Goal: Register for event/course: Register for event/course

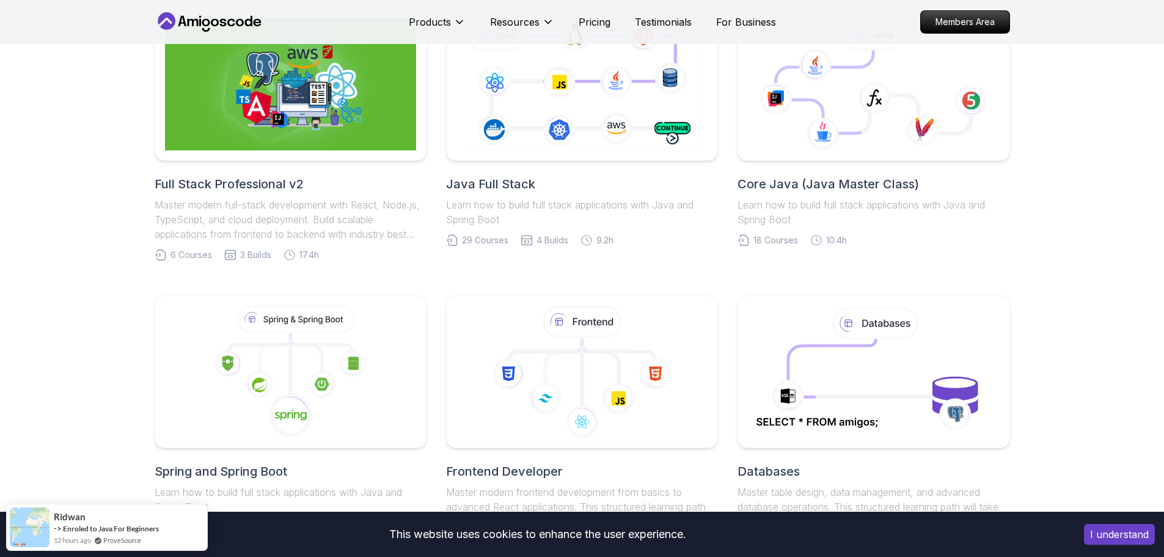
drag, startPoint x: 290, startPoint y: 241, endPoint x: 462, endPoint y: 290, distance: 178.4
click at [290, 393] on icon at bounding box center [290, 415] width 44 height 44
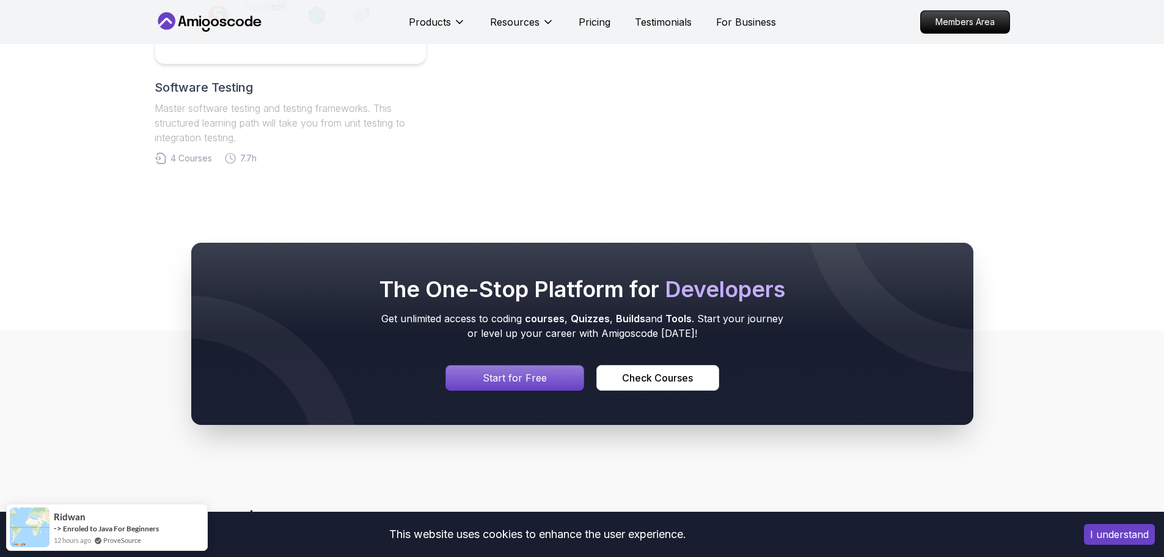
click at [487, 375] on p "Start for Free" at bounding box center [515, 377] width 64 height 15
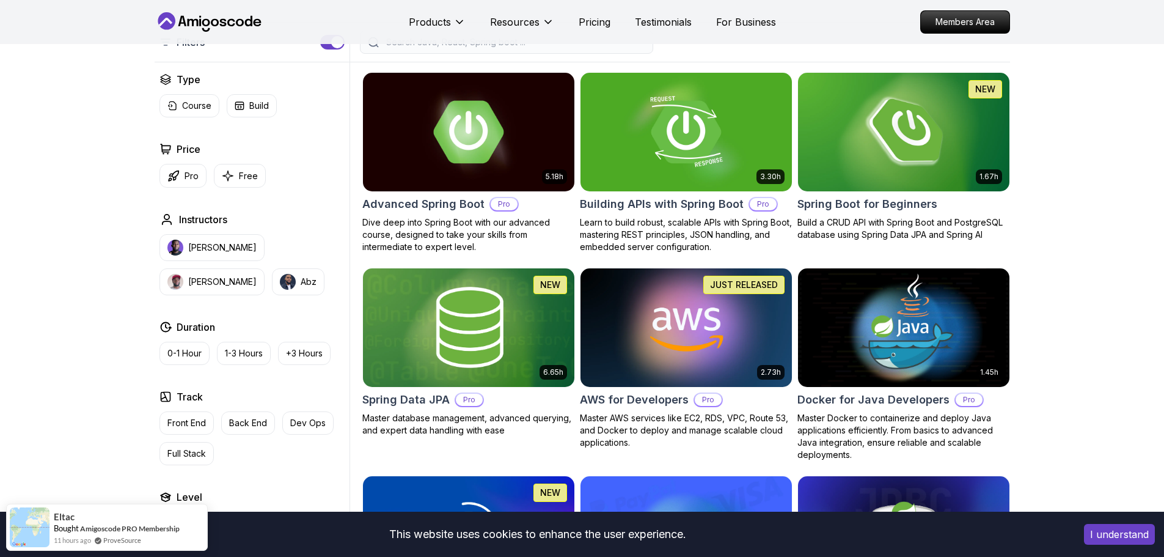
scroll to position [341, 0]
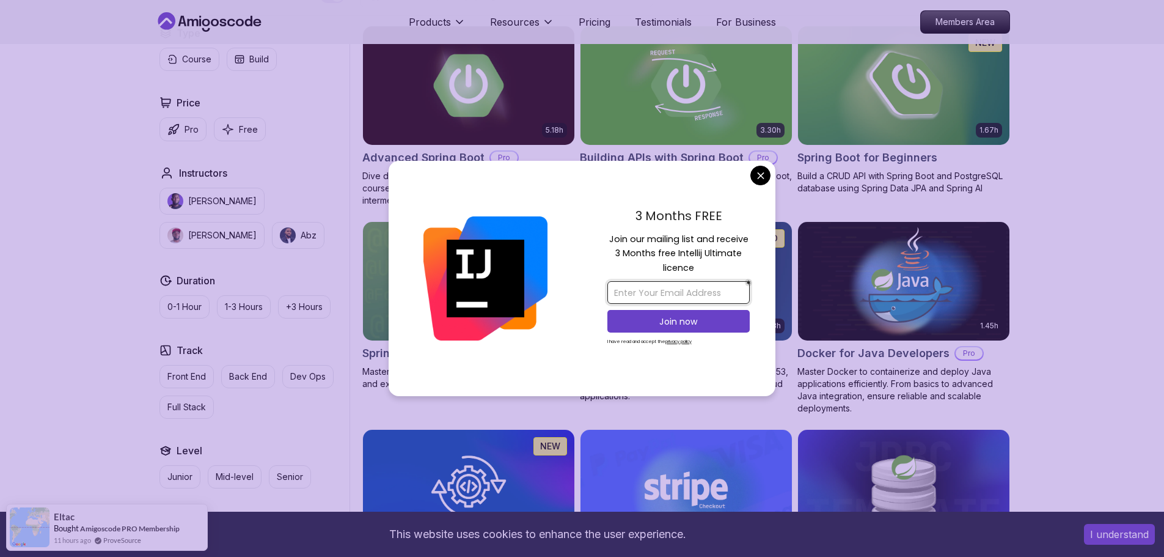
click at [675, 292] on input "email" at bounding box center [679, 292] width 142 height 23
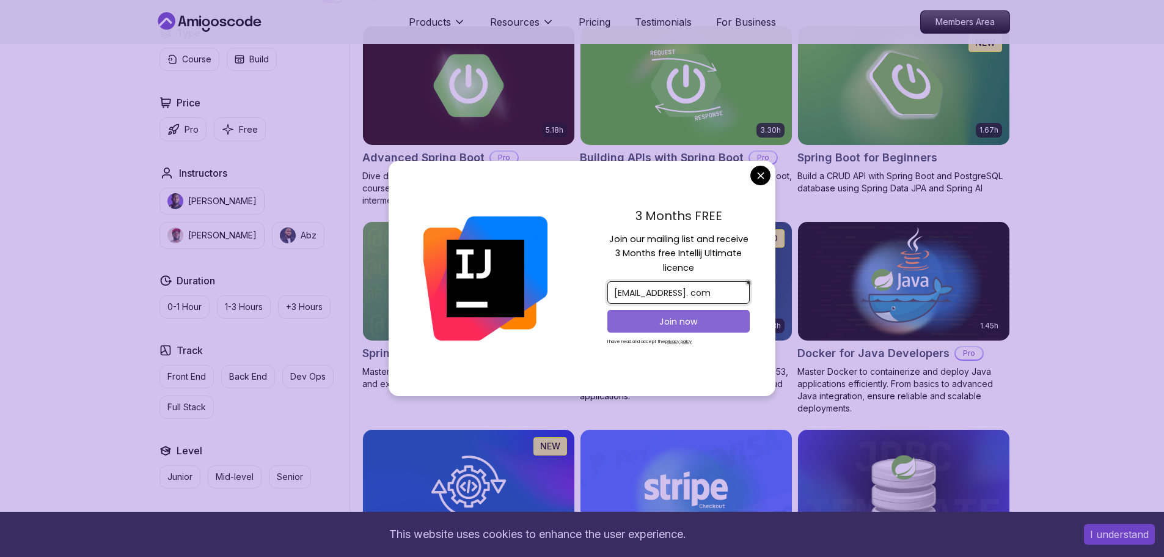
click at [700, 320] on p "Join now" at bounding box center [679, 321] width 116 height 12
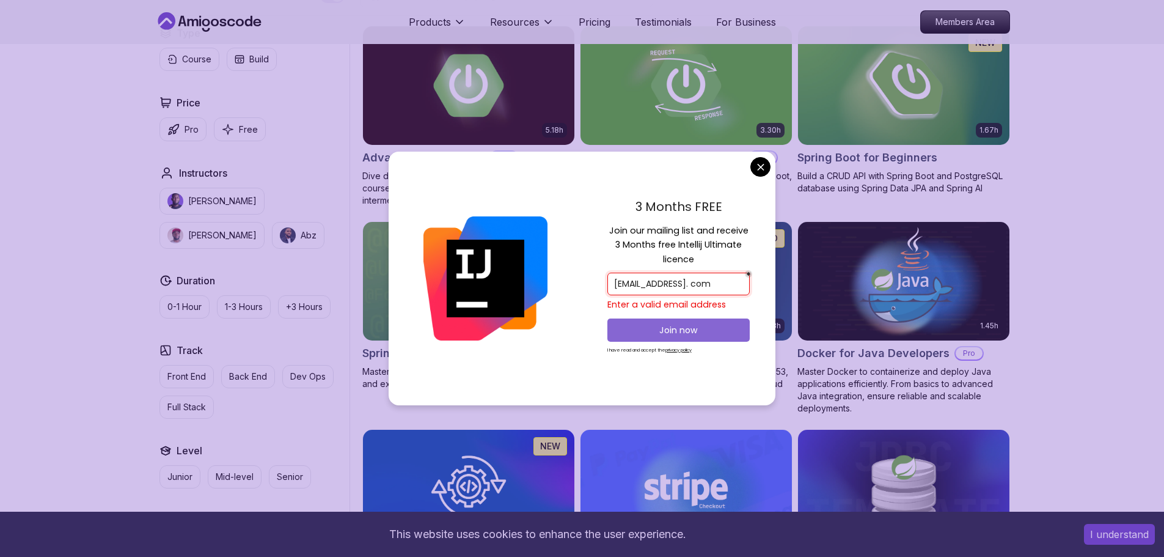
click at [668, 329] on p "Join now" at bounding box center [679, 330] width 116 height 12
click at [668, 303] on div "Enter a valid email address" at bounding box center [679, 304] width 142 height 12
click at [719, 284] on input "nndungu7@gmail. com" at bounding box center [679, 284] width 142 height 23
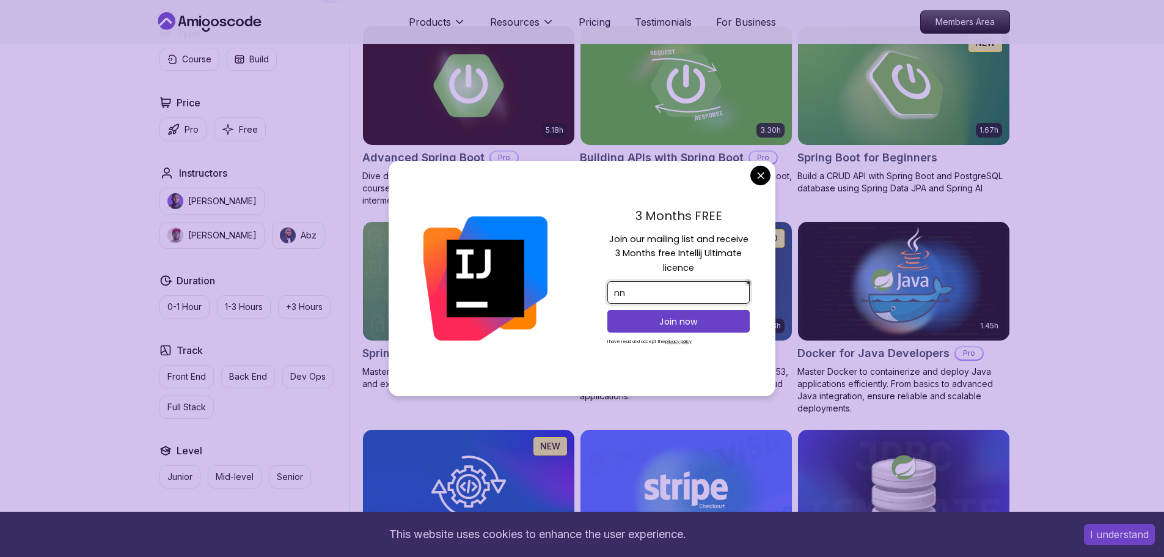
type input "n"
type input "[EMAIL_ADDRESS][DOMAIN_NAME]"
click at [693, 321] on p "Join now" at bounding box center [679, 321] width 116 height 12
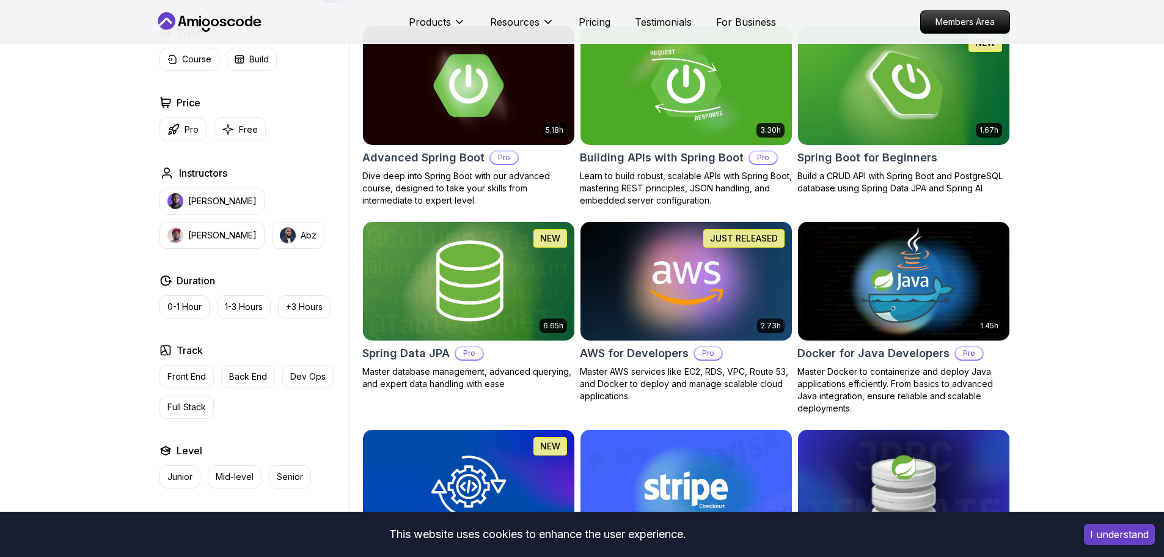
click at [675, 112] on img at bounding box center [686, 85] width 222 height 124
click at [674, 112] on img at bounding box center [686, 85] width 222 height 124
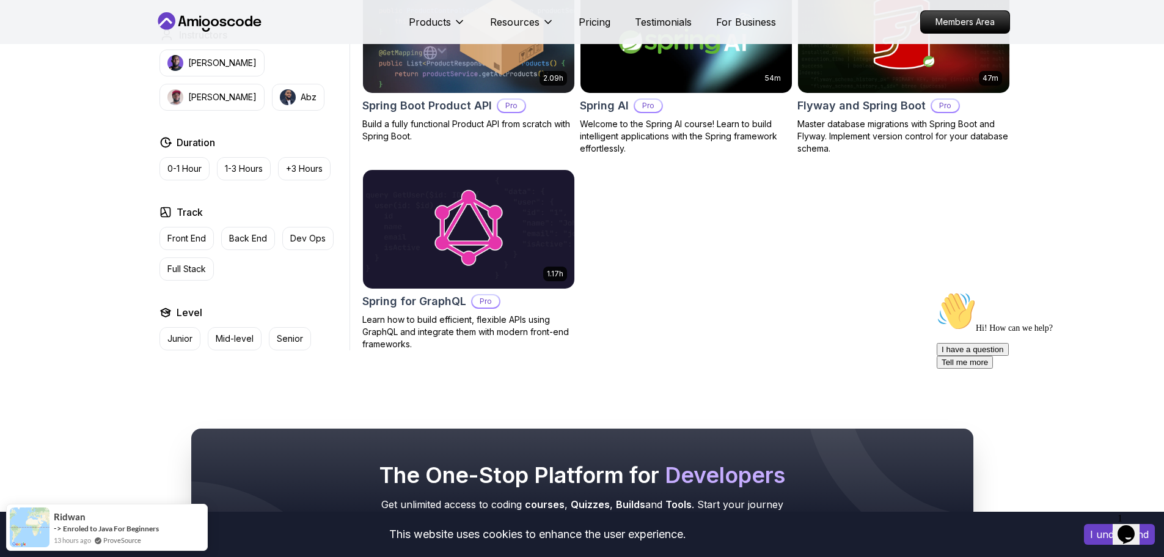
scroll to position [993, 0]
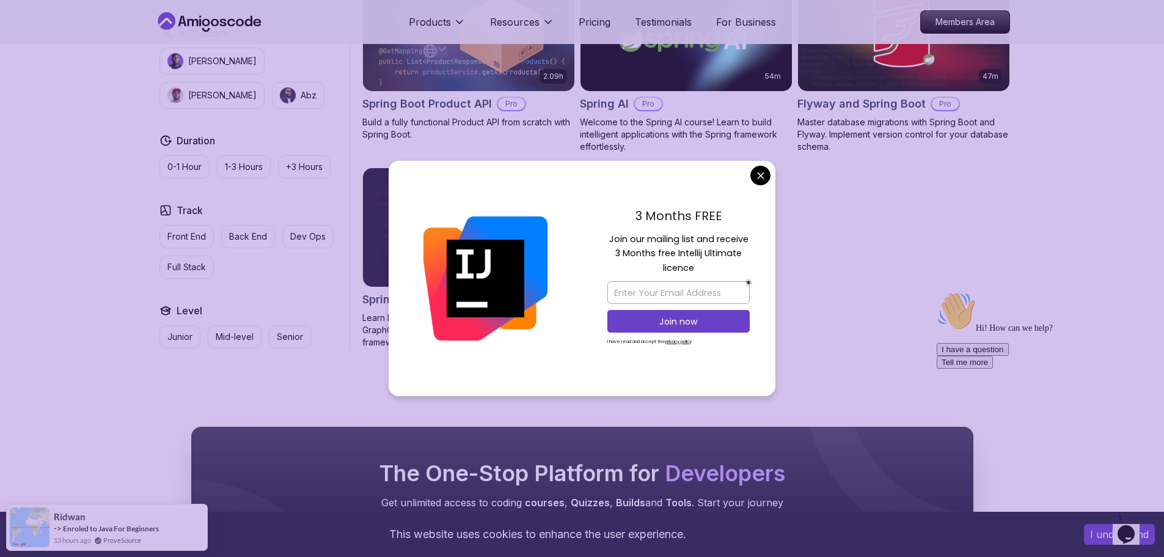
click at [508, 212] on div at bounding box center [486, 279] width 194 height 236
click at [758, 172] on body "This website uses cookies to enhance the user experience. I understand Products…" at bounding box center [582, 5] width 1164 height 1996
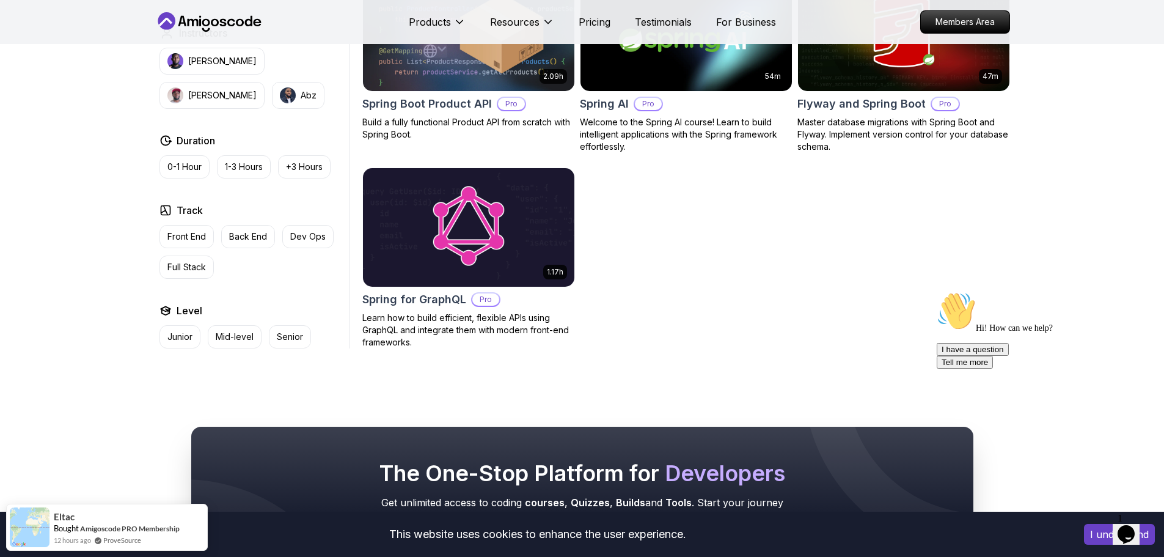
click at [493, 247] on img at bounding box center [469, 227] width 222 height 124
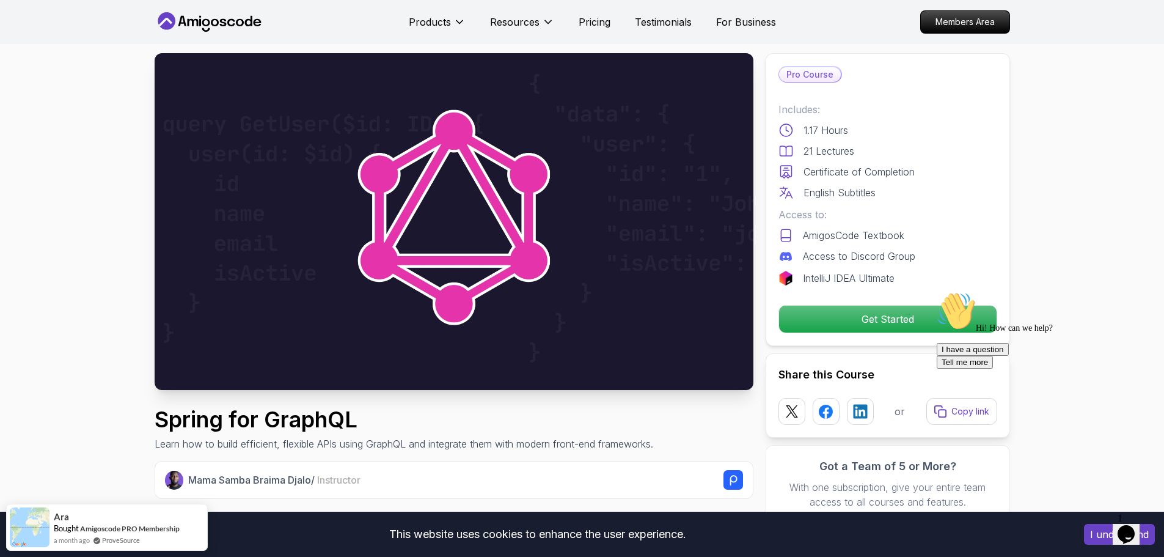
scroll to position [21, 0]
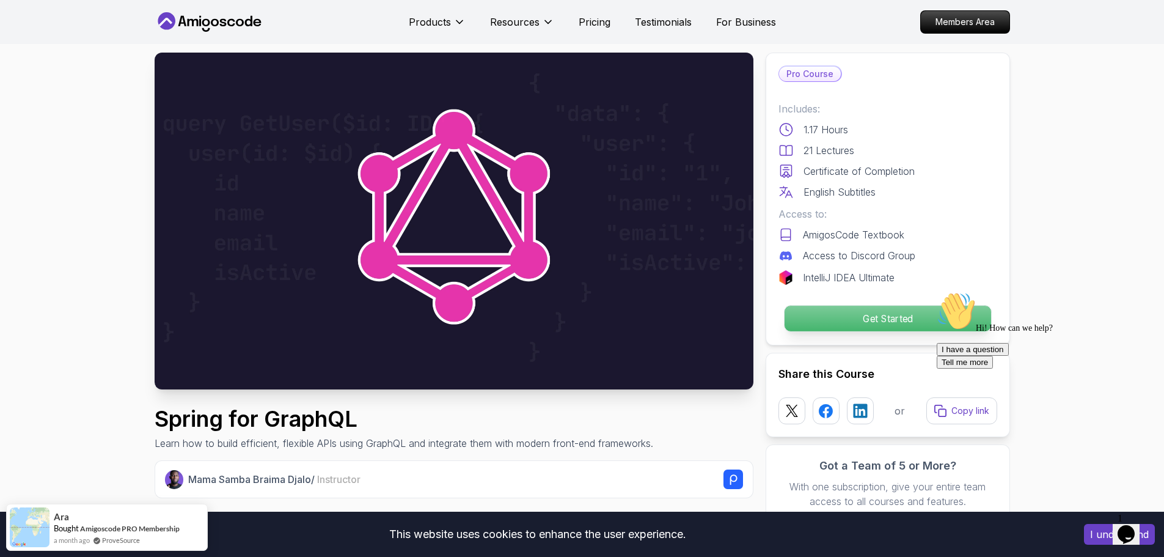
click at [888, 312] on p "Get Started" at bounding box center [887, 319] width 207 height 26
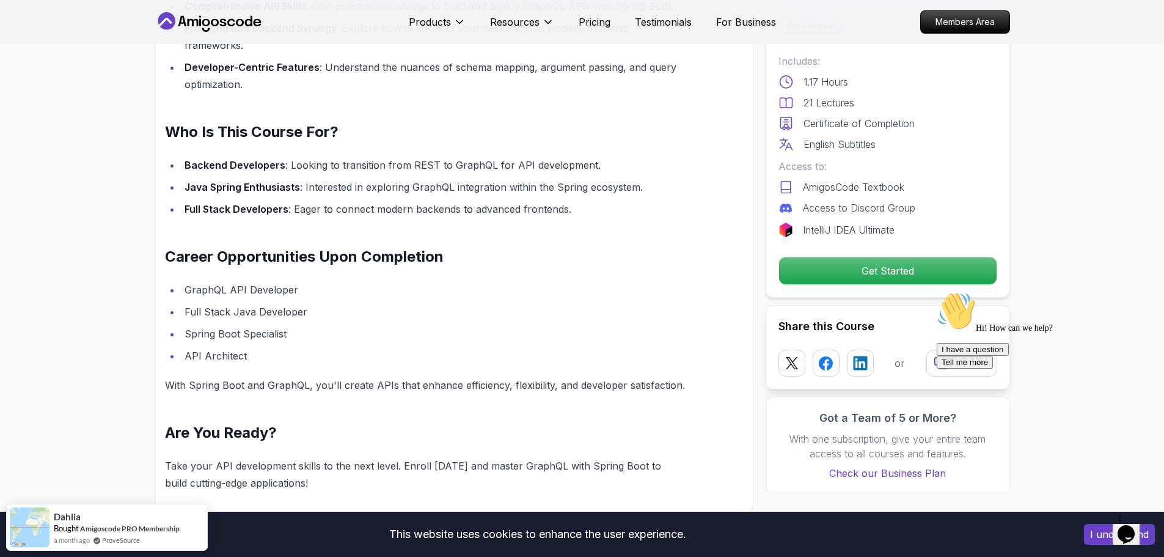
scroll to position [1177, 0]
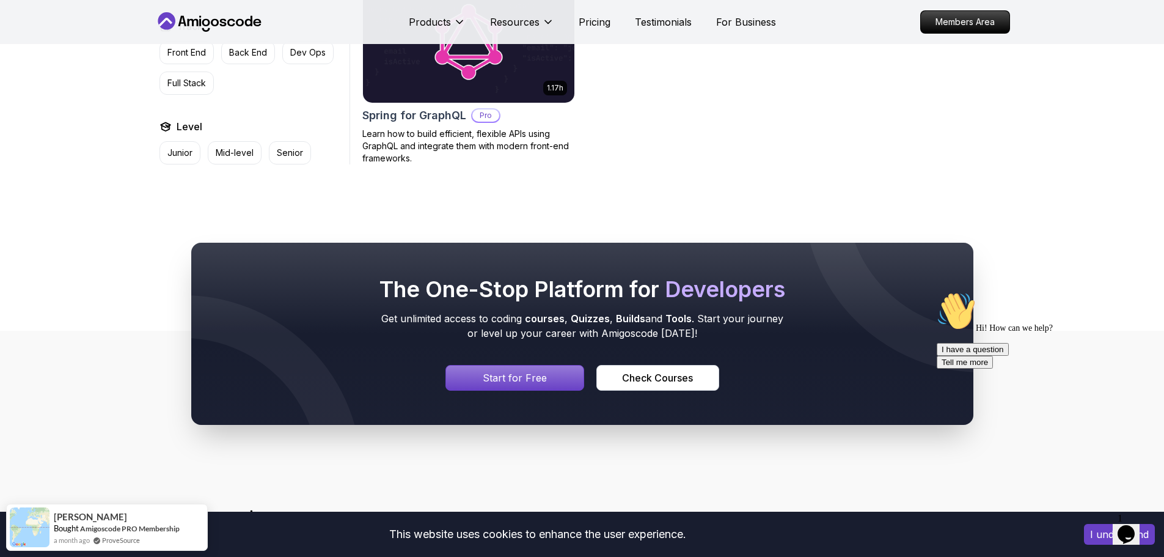
click at [545, 382] on p "Start for Free" at bounding box center [515, 377] width 64 height 15
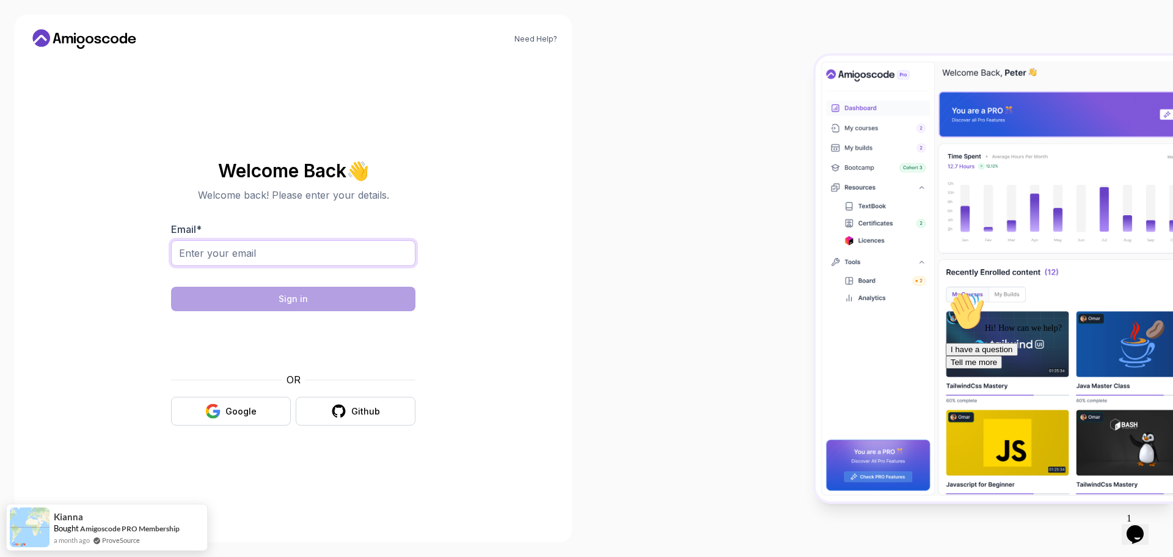
click at [370, 254] on input "Email *" at bounding box center [293, 253] width 244 height 26
type input "nndungu7@gmail.com"
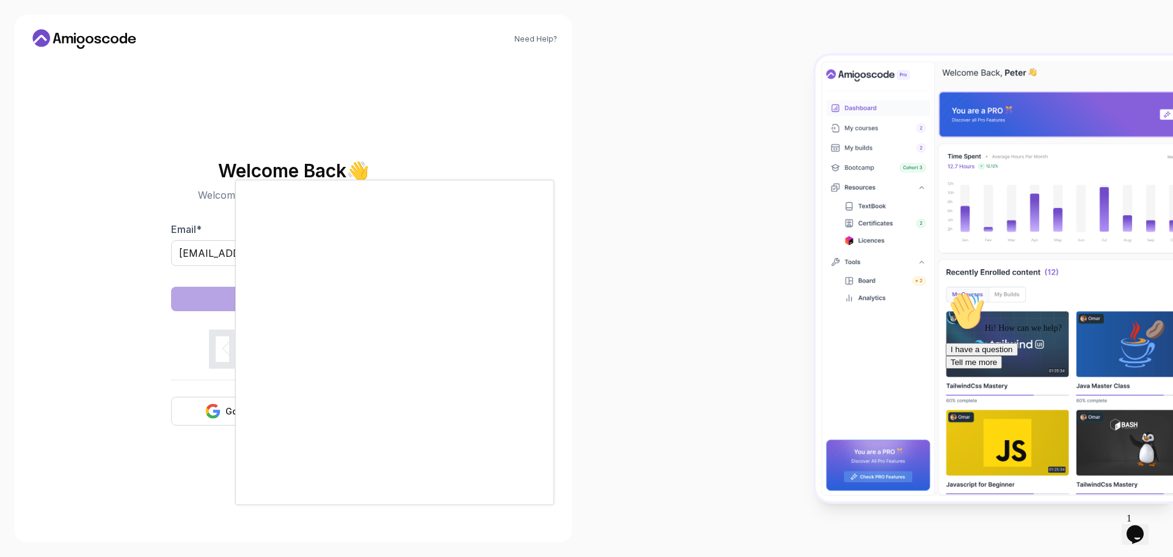
click at [127, 231] on div at bounding box center [586, 278] width 1173 height 557
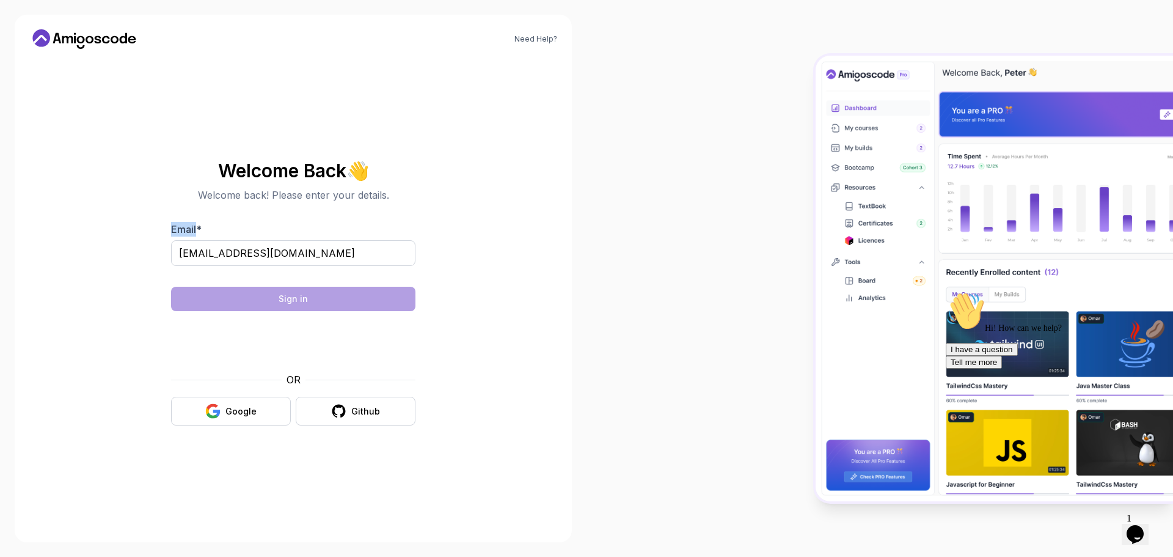
click at [127, 231] on section "Welcome Back 👋 Welcome back! Please enter your details. Email * nndungu7@gmail.…" at bounding box center [293, 293] width 411 height 289
click at [320, 306] on button "Sign in" at bounding box center [293, 299] width 244 height 24
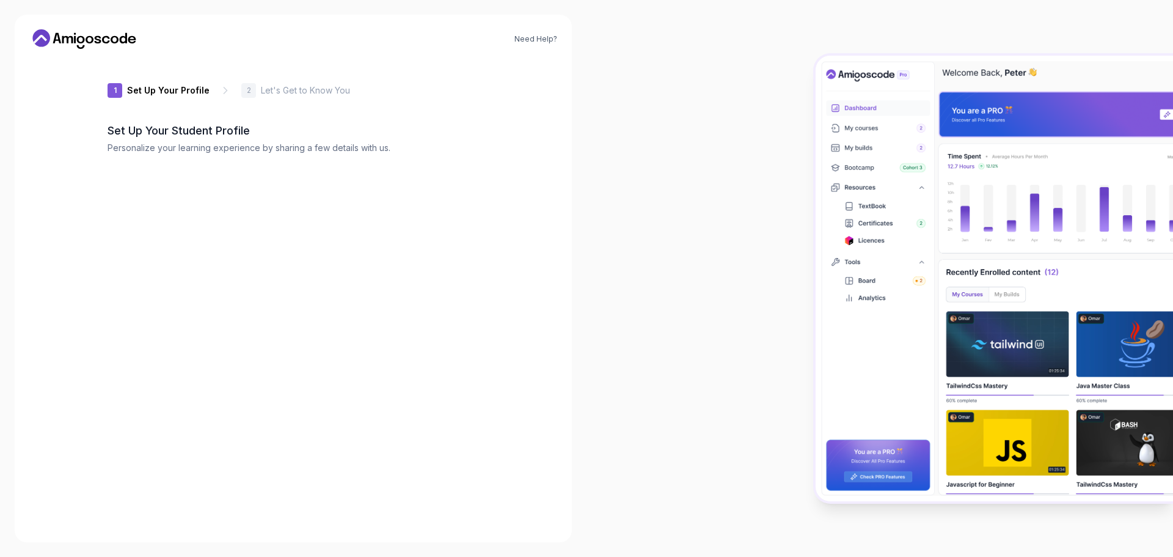
type input "sunnytigeraa473"
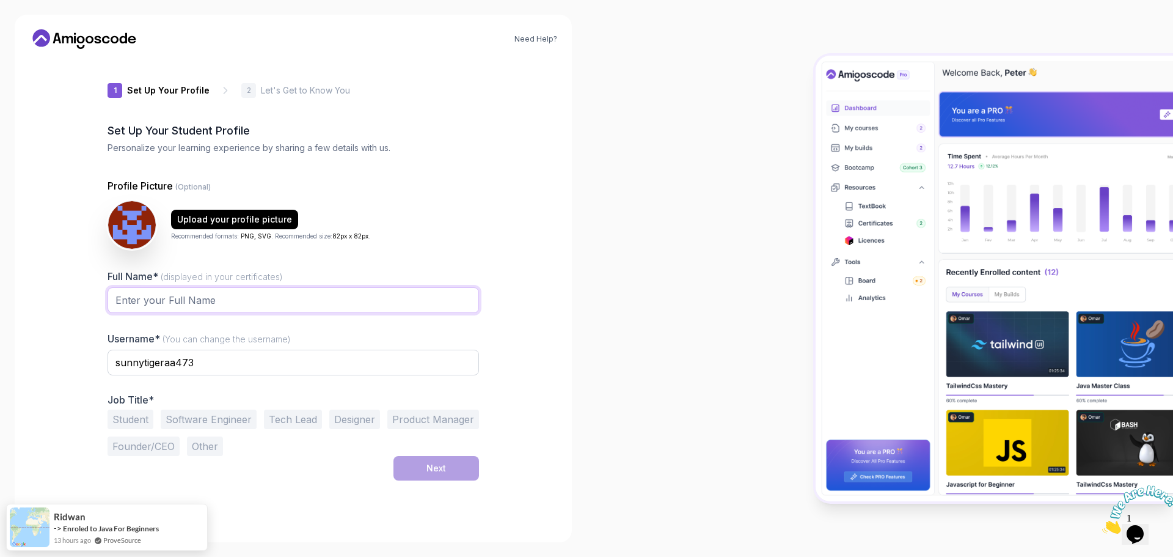
click at [206, 298] on input "Full Name* (displayed in your certificates)" at bounding box center [294, 300] width 372 height 26
type input "nelson ndungu"
click at [204, 364] on input "sunnytigeraa473" at bounding box center [294, 363] width 372 height 26
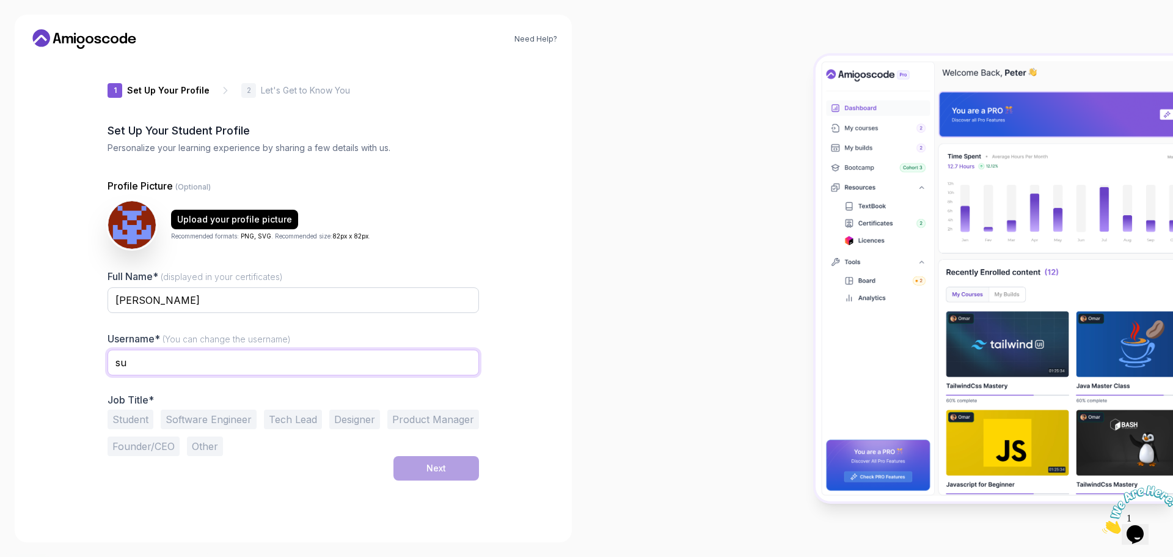
type input "s"
type input "neltek9"
click at [225, 421] on button "Software Engineer" at bounding box center [209, 419] width 96 height 20
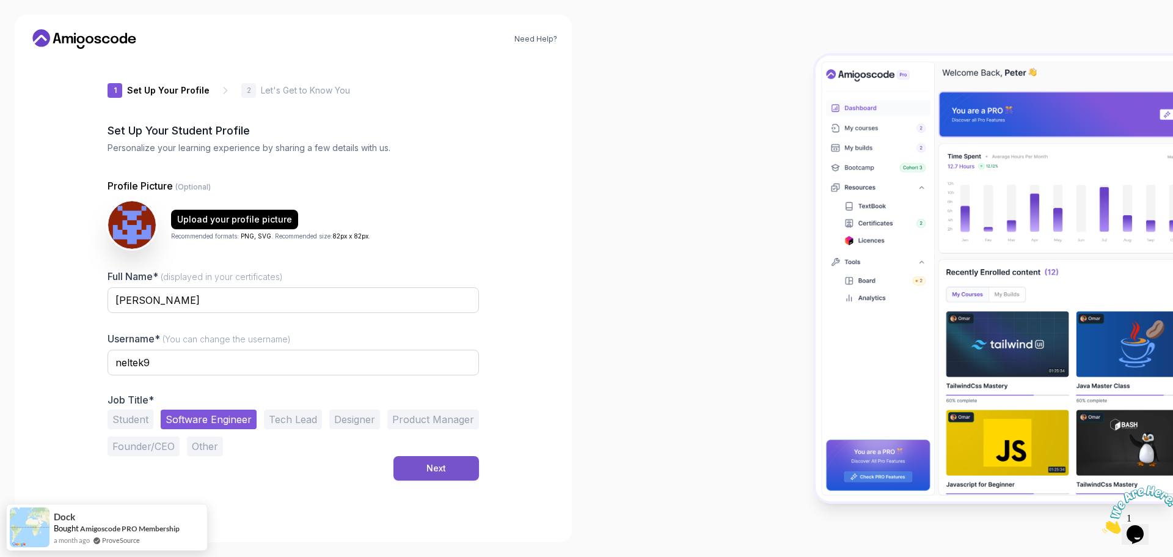
click at [417, 474] on button "Next" at bounding box center [437, 468] width 86 height 24
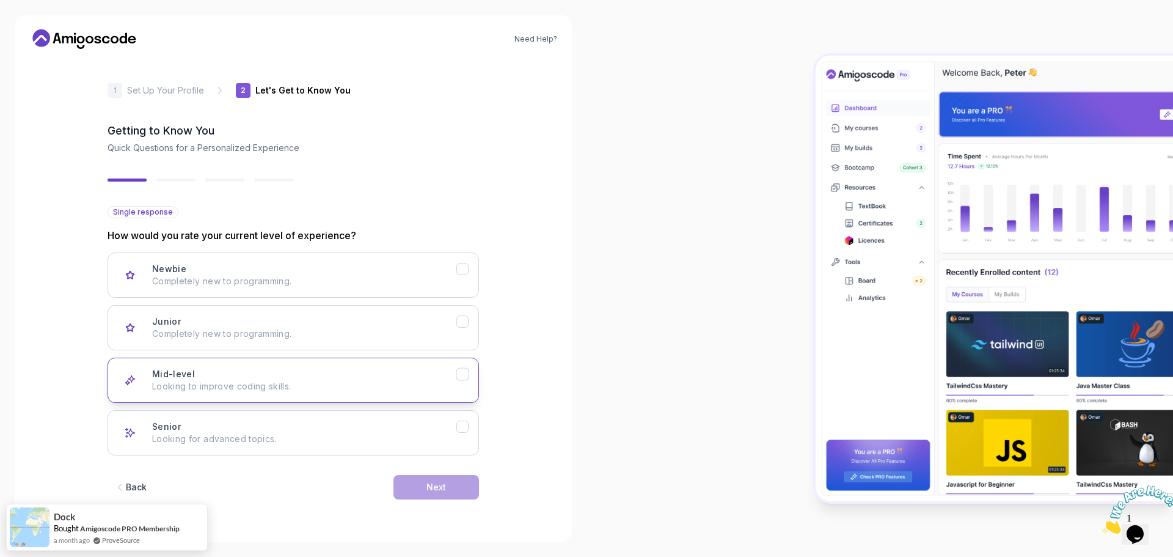
click at [433, 372] on div "Mid-level Looking to improve coding skills." at bounding box center [304, 380] width 304 height 24
click at [428, 490] on div "Next" at bounding box center [437, 487] width 20 height 12
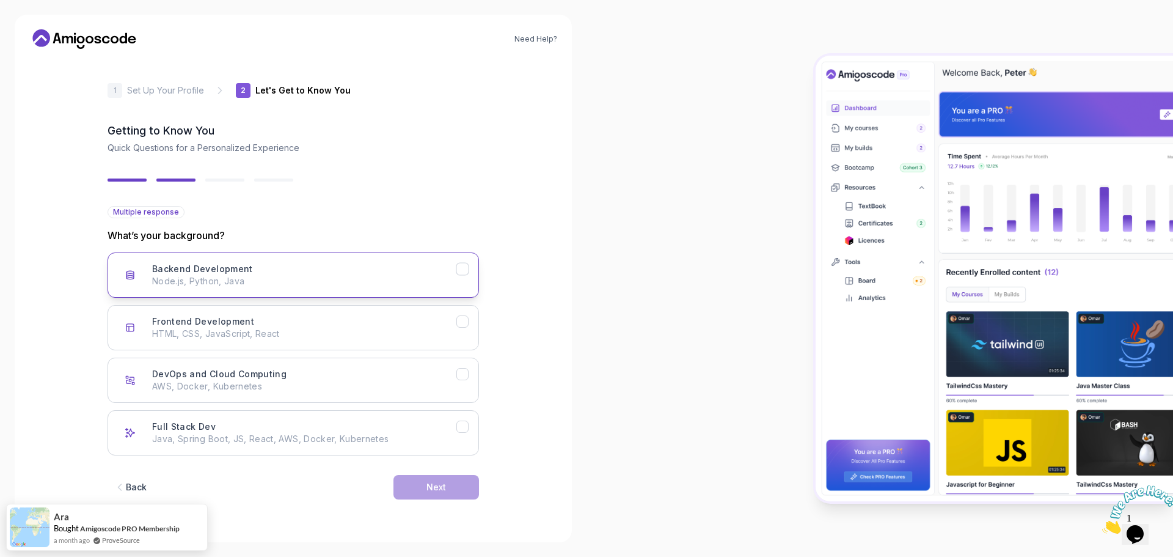
click at [364, 281] on p "Node.js, Python, Java" at bounding box center [304, 281] width 304 height 12
click at [408, 436] on p "Java, Spring Boot, JS, React, AWS, Docker, Kubernetes" at bounding box center [304, 439] width 304 height 12
click at [423, 488] on button "Next" at bounding box center [437, 487] width 86 height 24
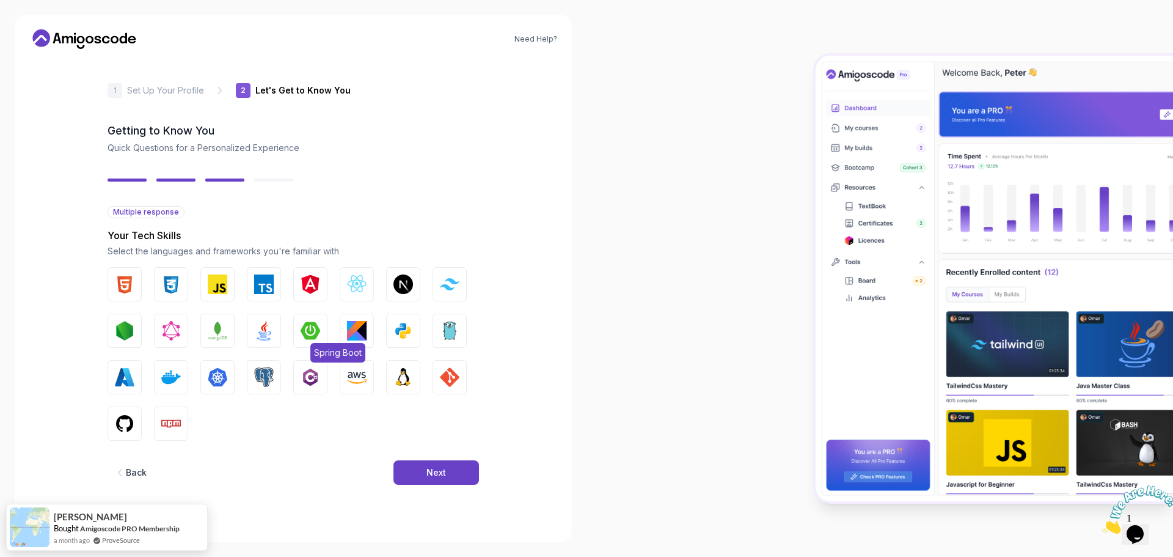
click at [310, 326] on img "button" at bounding box center [311, 331] width 20 height 20
click at [257, 328] on img "button" at bounding box center [264, 331] width 20 height 20
click at [122, 334] on img "button" at bounding box center [125, 331] width 20 height 20
click at [177, 377] on img "button" at bounding box center [171, 377] width 20 height 20
click at [207, 380] on button "Kubernetes" at bounding box center [217, 377] width 34 height 34
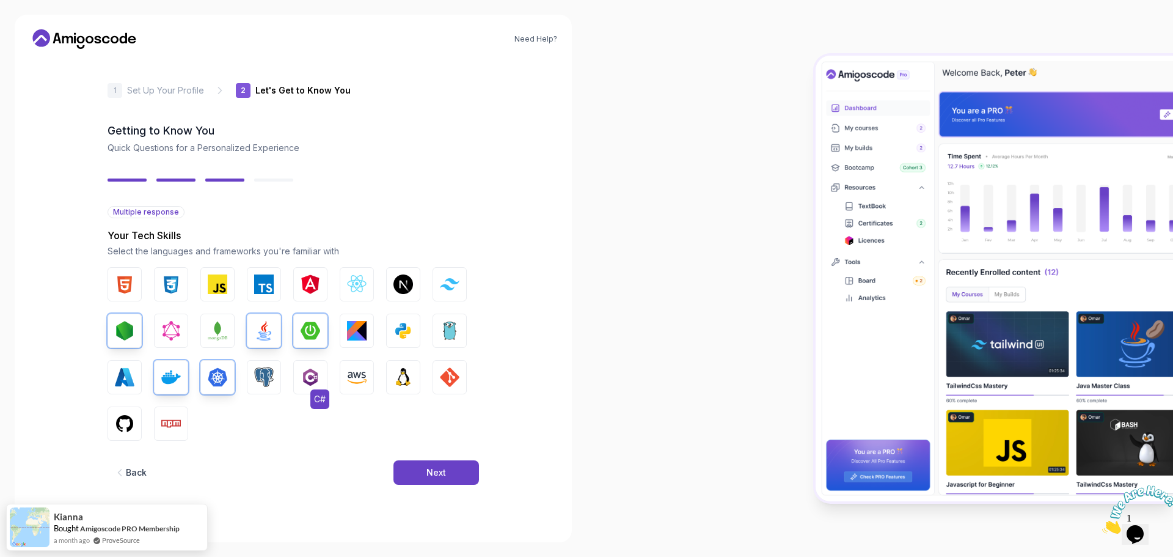
click at [318, 387] on button "C#" at bounding box center [310, 377] width 34 height 34
click at [403, 370] on img "button" at bounding box center [404, 377] width 20 height 20
click at [118, 420] on img "button" at bounding box center [125, 424] width 20 height 20
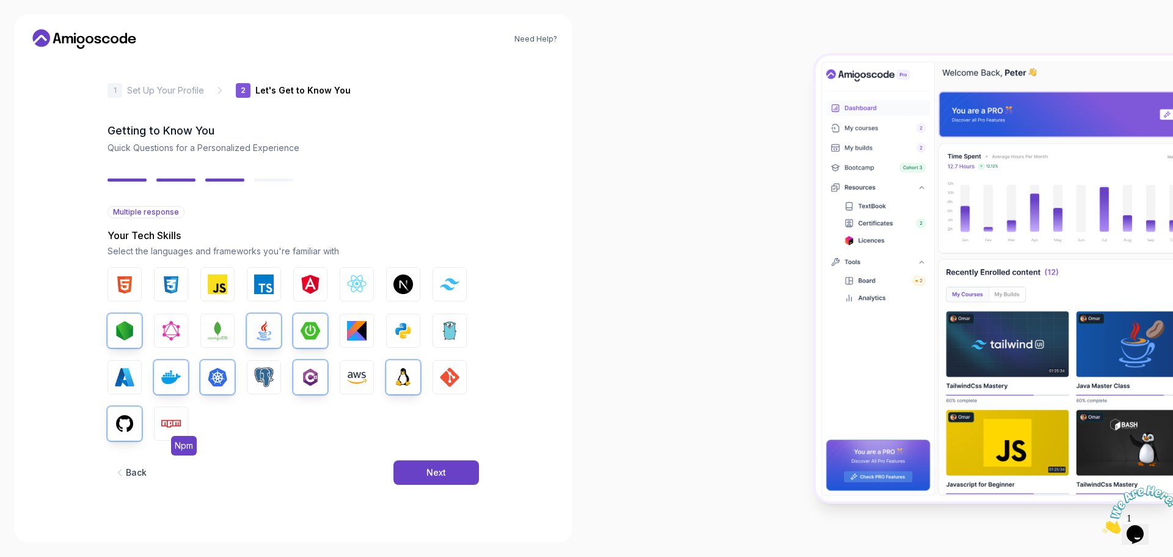
click at [162, 420] on img "button" at bounding box center [171, 424] width 20 height 20
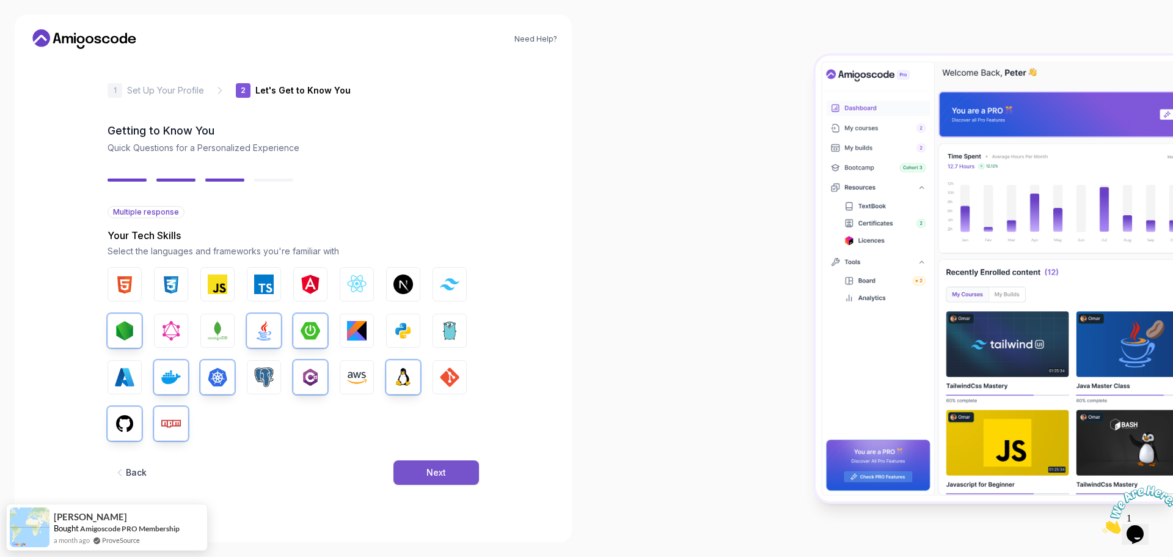
click at [457, 474] on button "Next" at bounding box center [437, 472] width 86 height 24
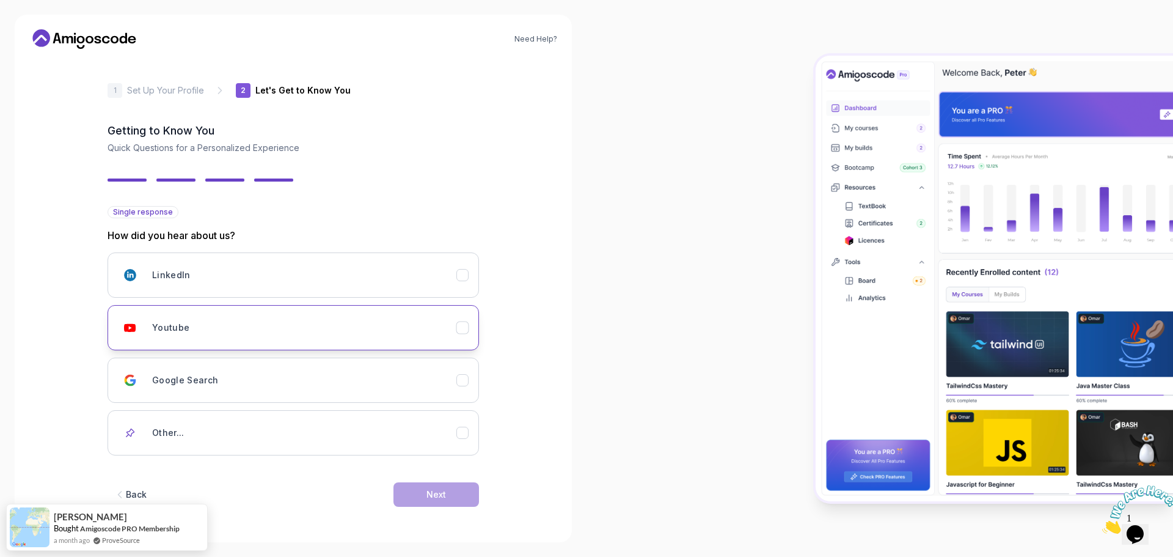
click at [435, 317] on div "Youtube" at bounding box center [304, 327] width 304 height 24
click at [453, 484] on button "Next" at bounding box center [437, 494] width 86 height 24
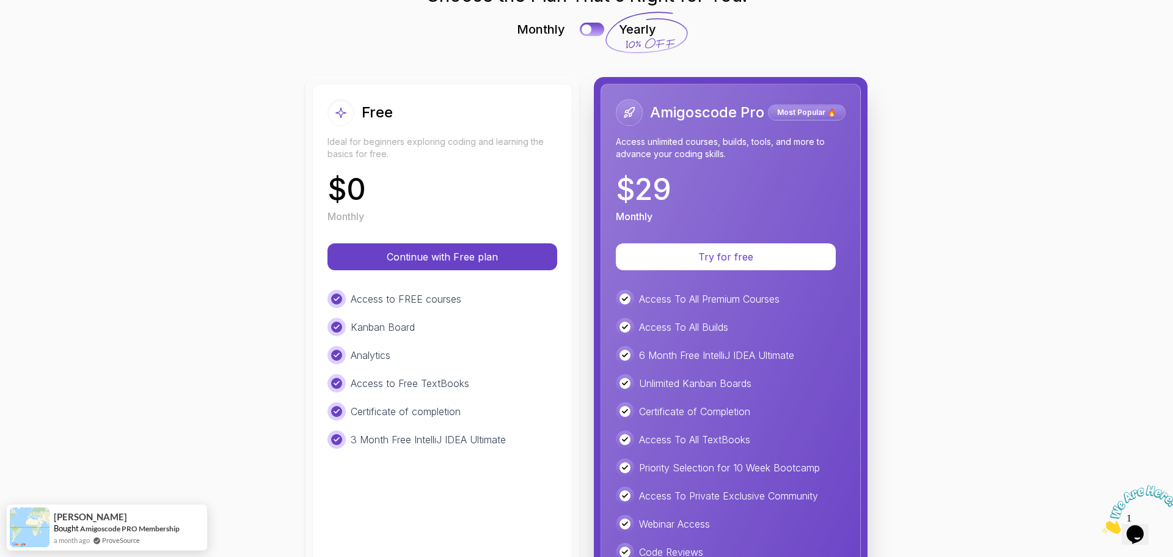
scroll to position [75, 0]
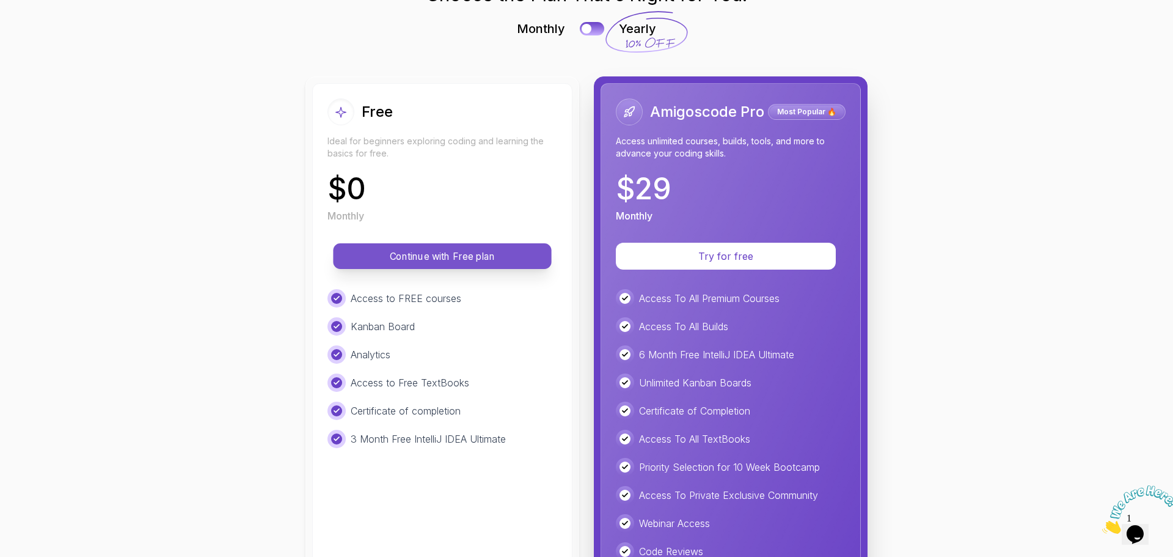
click at [432, 257] on p "Continue with Free plan" at bounding box center [442, 256] width 191 height 14
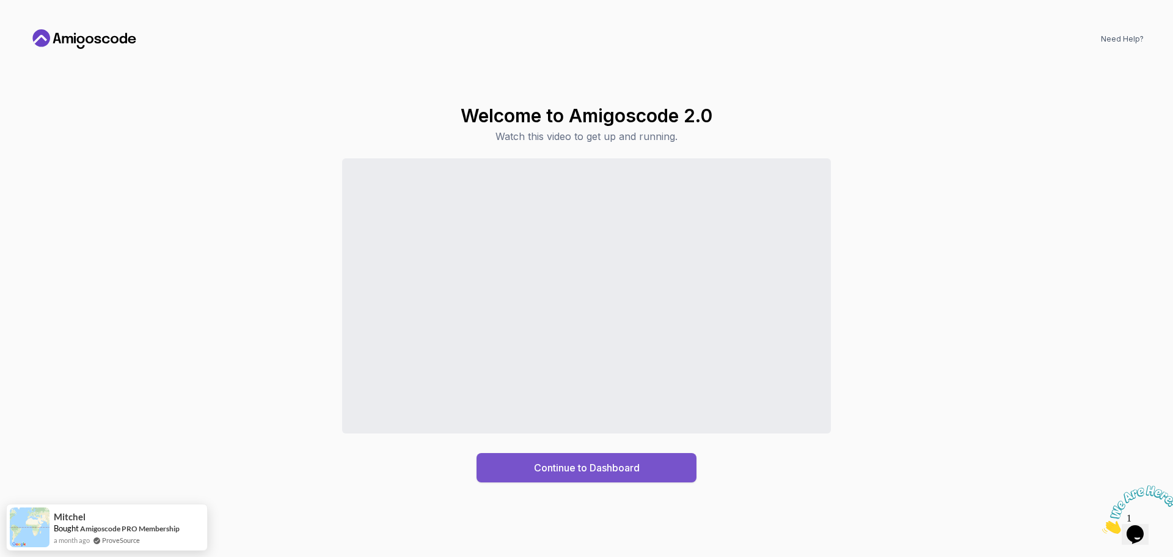
click at [594, 471] on div "Continue to Dashboard" at bounding box center [587, 467] width 106 height 15
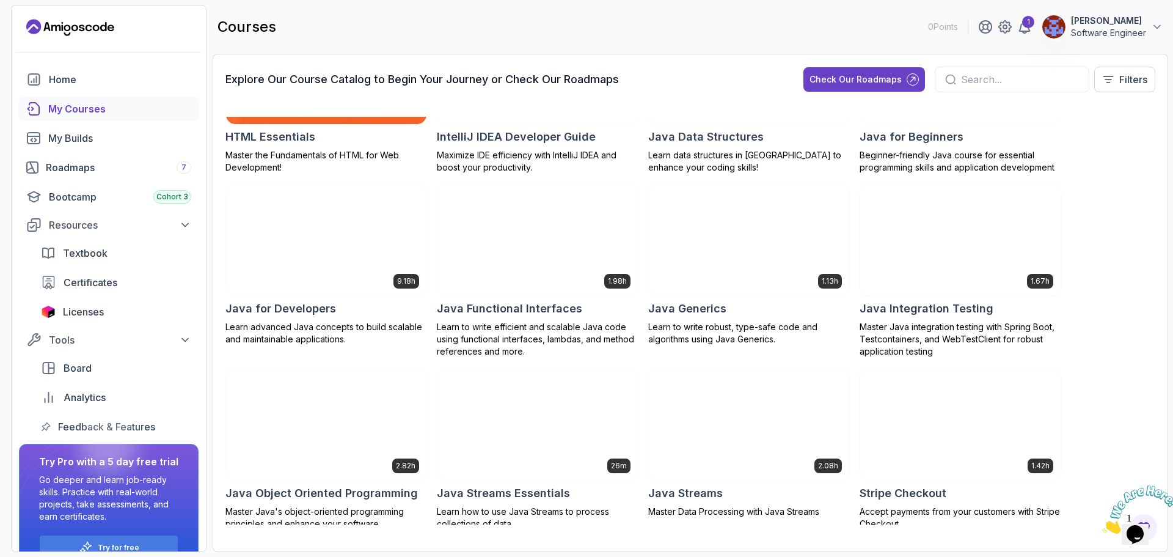
scroll to position [672, 0]
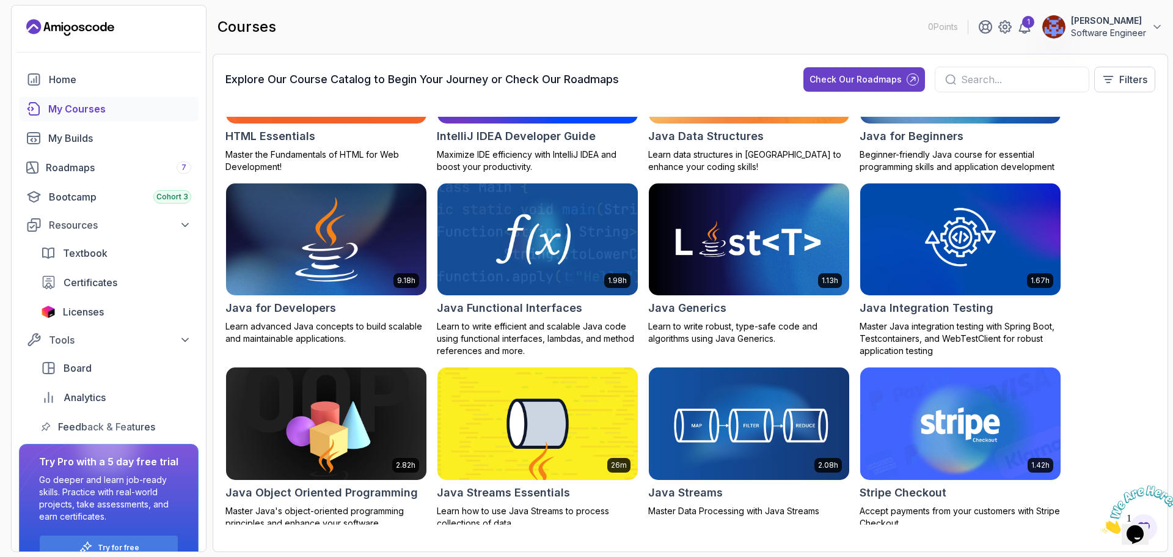
click at [324, 251] on img at bounding box center [326, 239] width 210 height 118
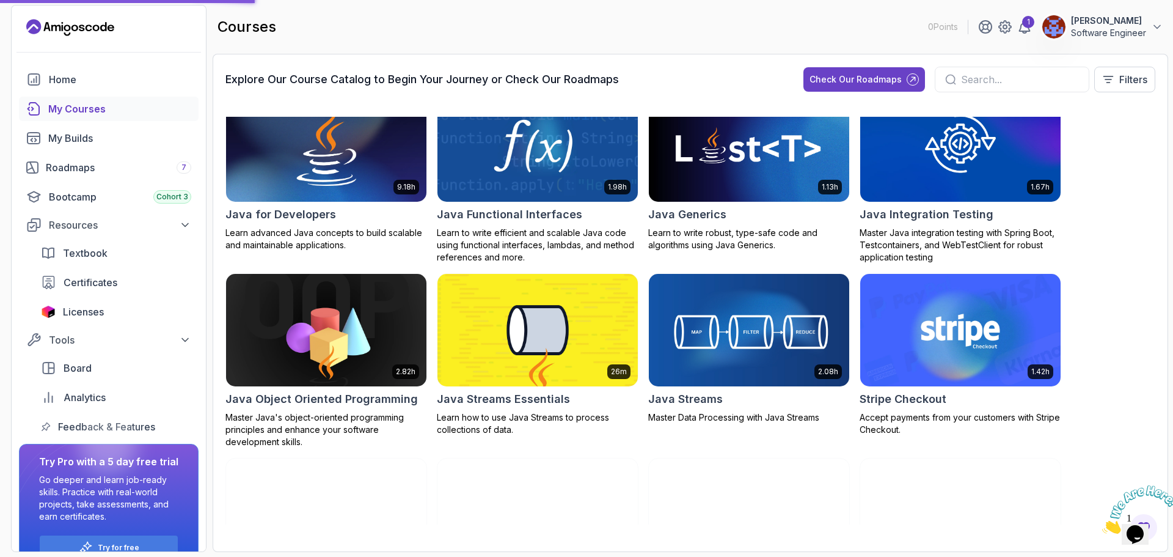
scroll to position [718, 0]
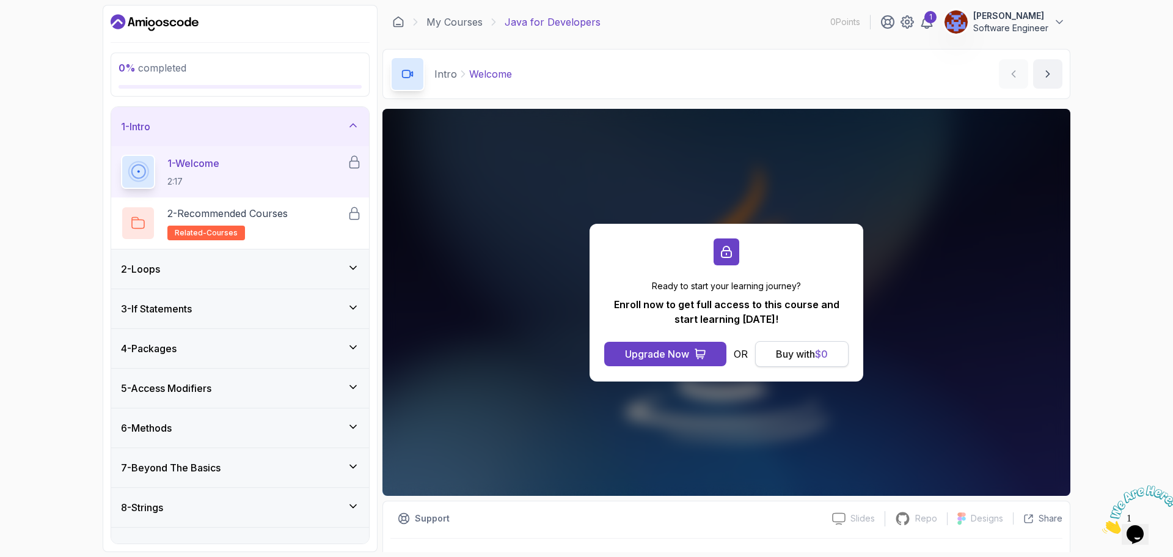
click at [797, 351] on div "Buy with $ 0" at bounding box center [802, 354] width 52 height 15
click at [784, 348] on div "Buy with $ 0" at bounding box center [802, 354] width 52 height 15
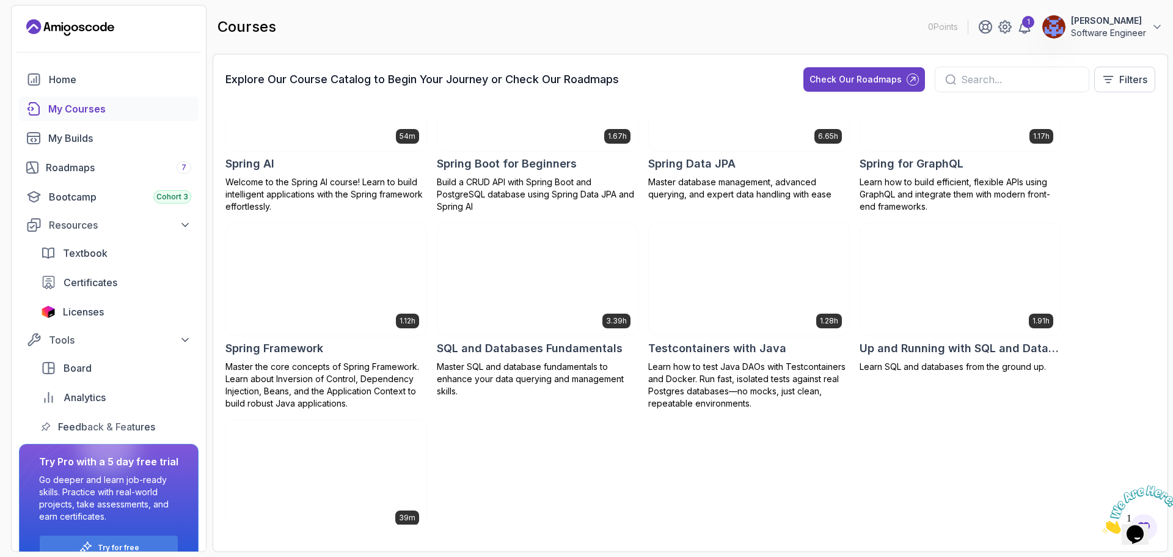
scroll to position [1763, 0]
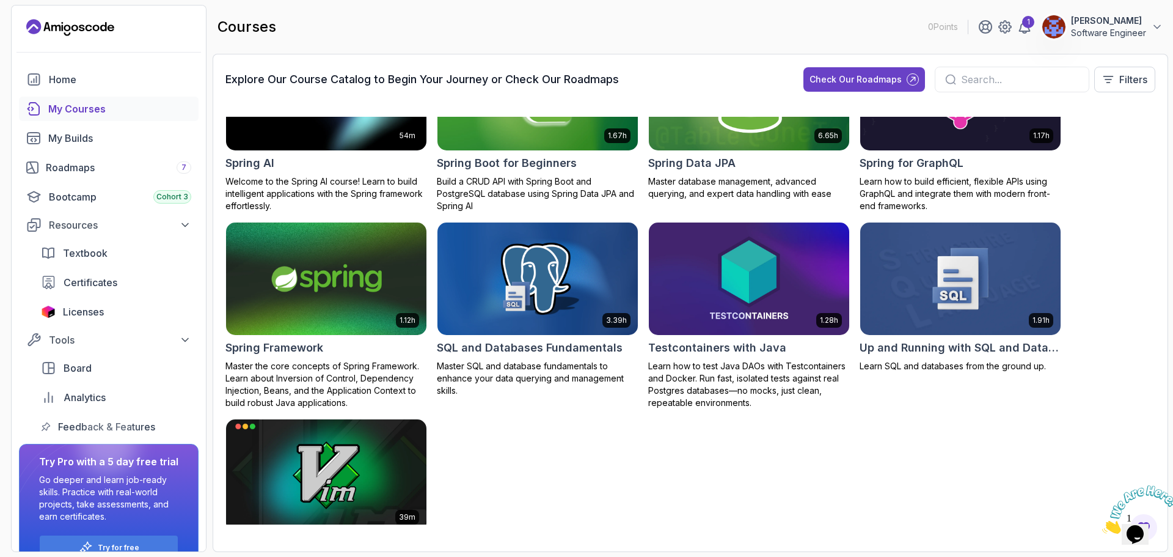
click at [279, 254] on img at bounding box center [326, 279] width 210 height 118
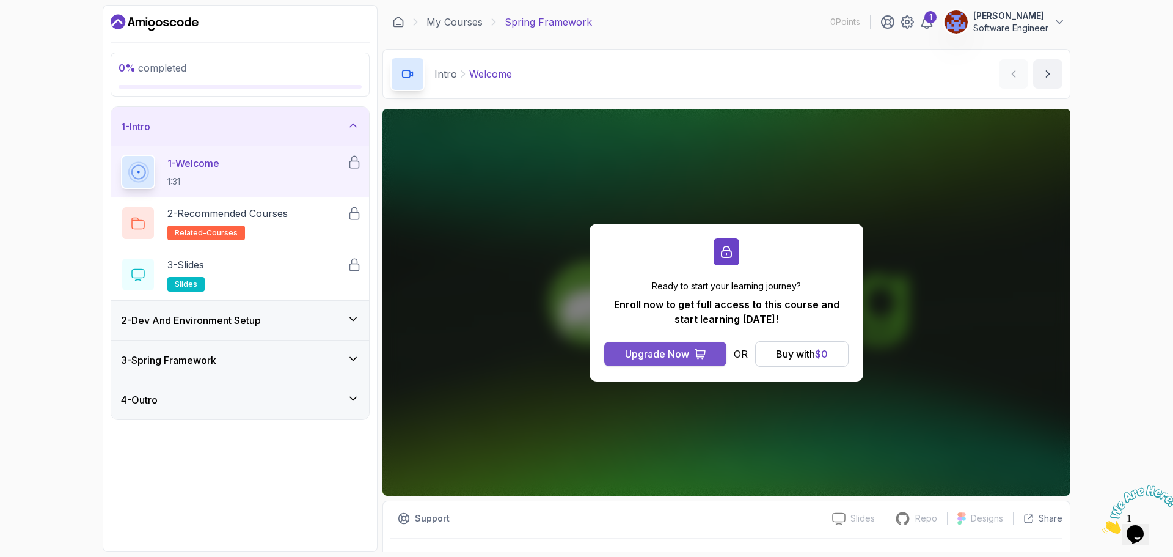
click at [663, 349] on div "Upgrade Now" at bounding box center [657, 354] width 64 height 15
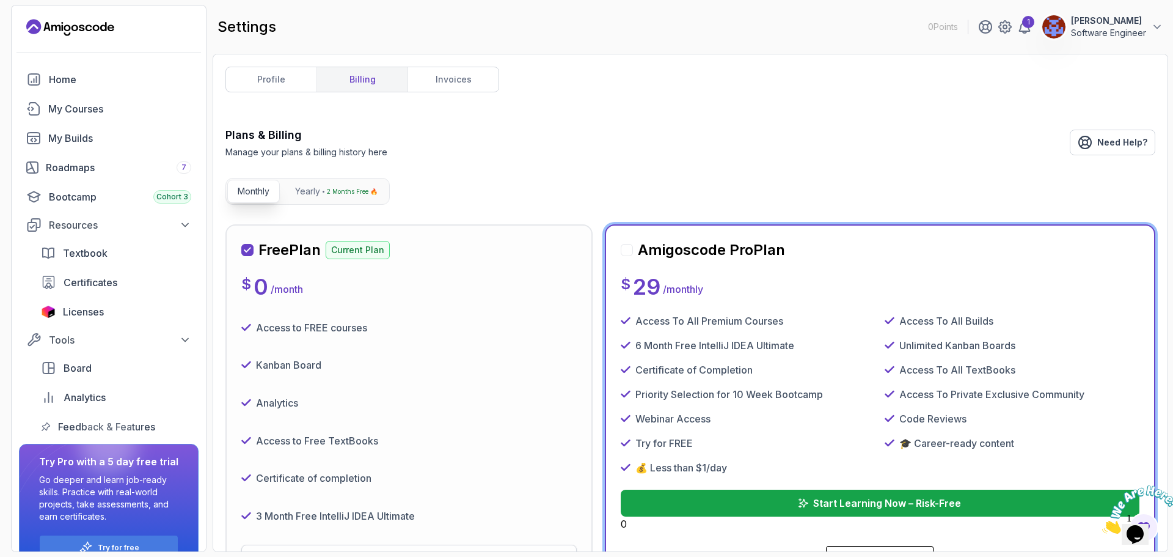
scroll to position [144, 0]
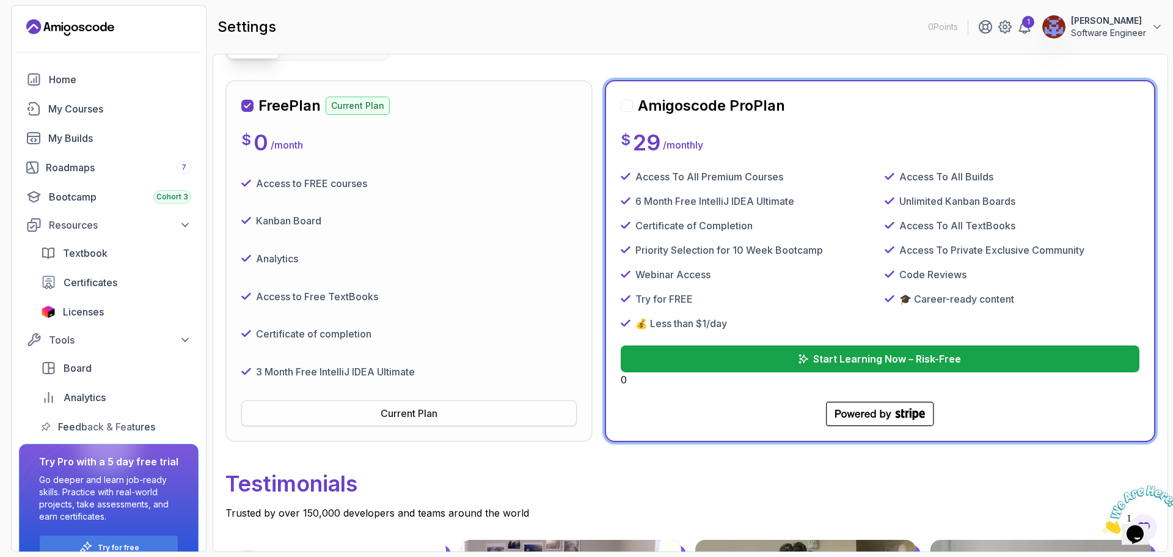
click at [420, 410] on div "Current Plan" at bounding box center [409, 413] width 57 height 15
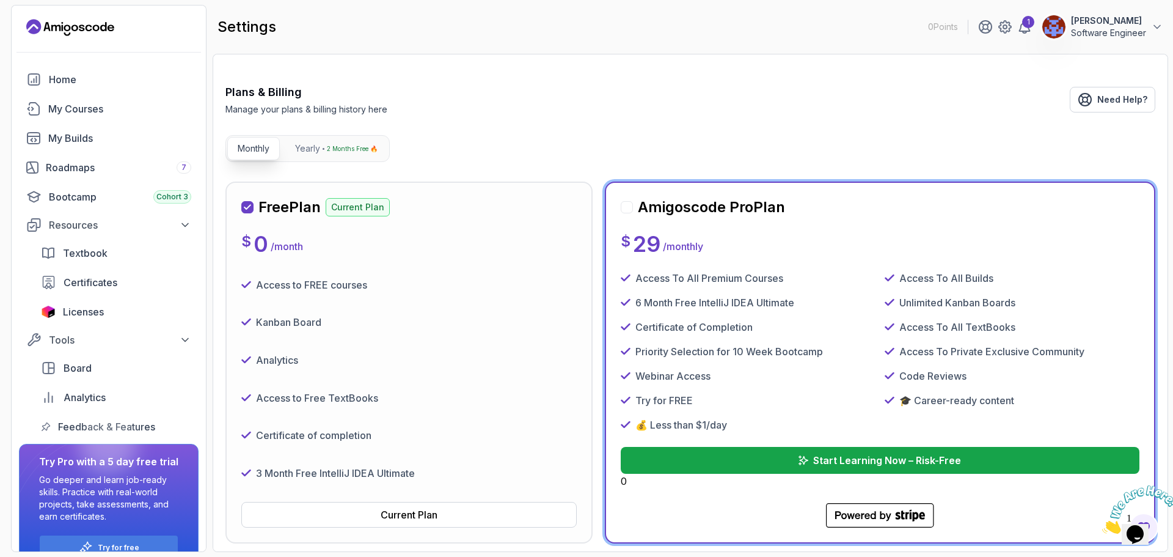
scroll to position [43, 0]
click at [70, 105] on div "My Courses" at bounding box center [119, 108] width 143 height 15
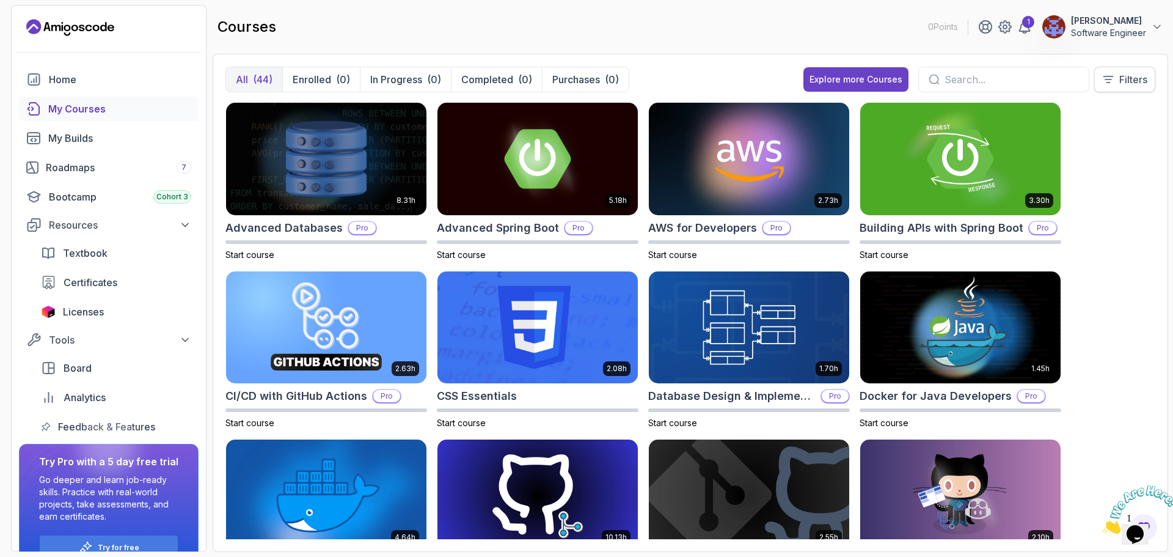
click at [1116, 83] on button "Filters" at bounding box center [1125, 80] width 61 height 26
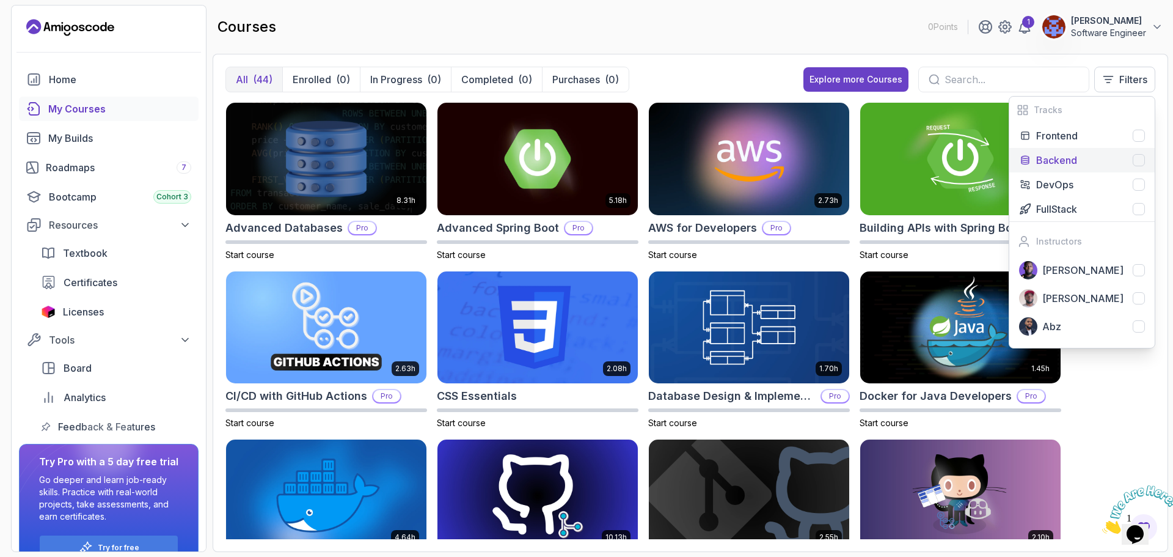
click at [1084, 159] on div "Backend" at bounding box center [1091, 160] width 109 height 15
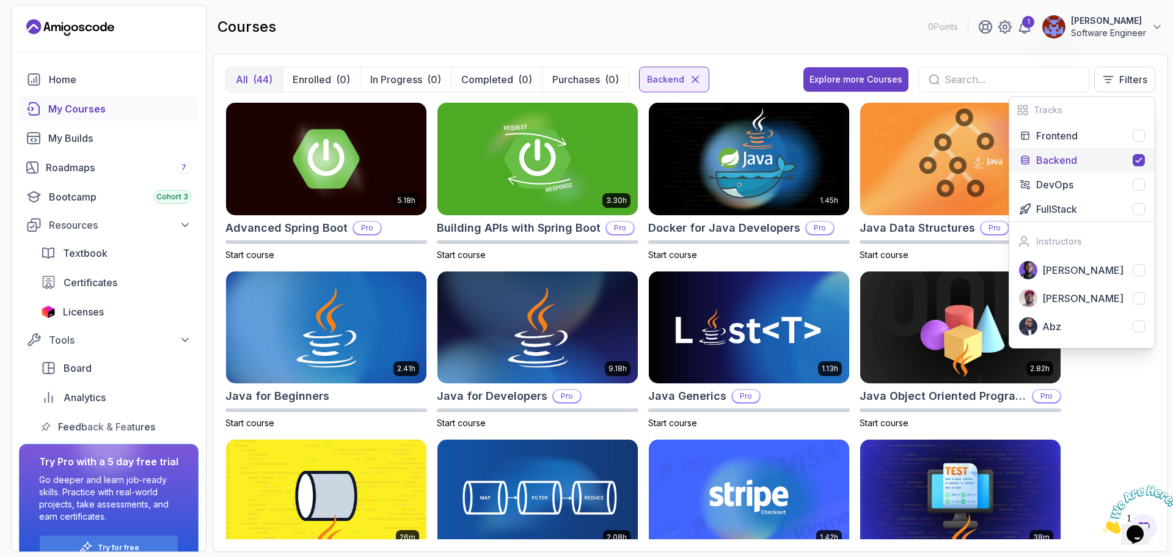
click at [1108, 397] on div "5.18h Advanced Spring Boot Pro Start course 3.30h Building APIs with Spring Boo…" at bounding box center [691, 320] width 930 height 437
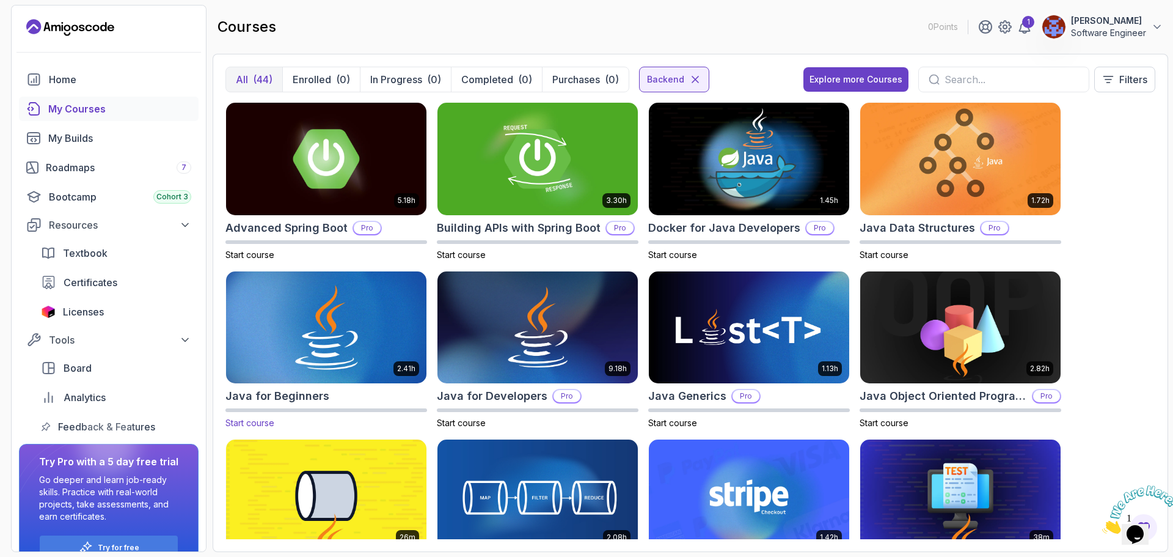
click at [329, 303] on img at bounding box center [326, 327] width 210 height 118
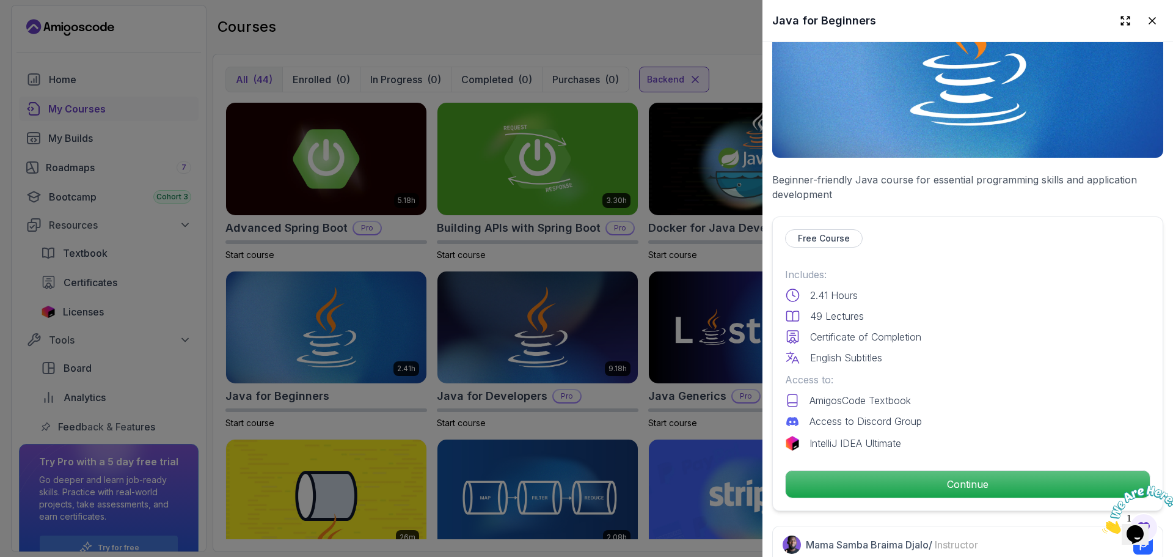
scroll to position [116, 0]
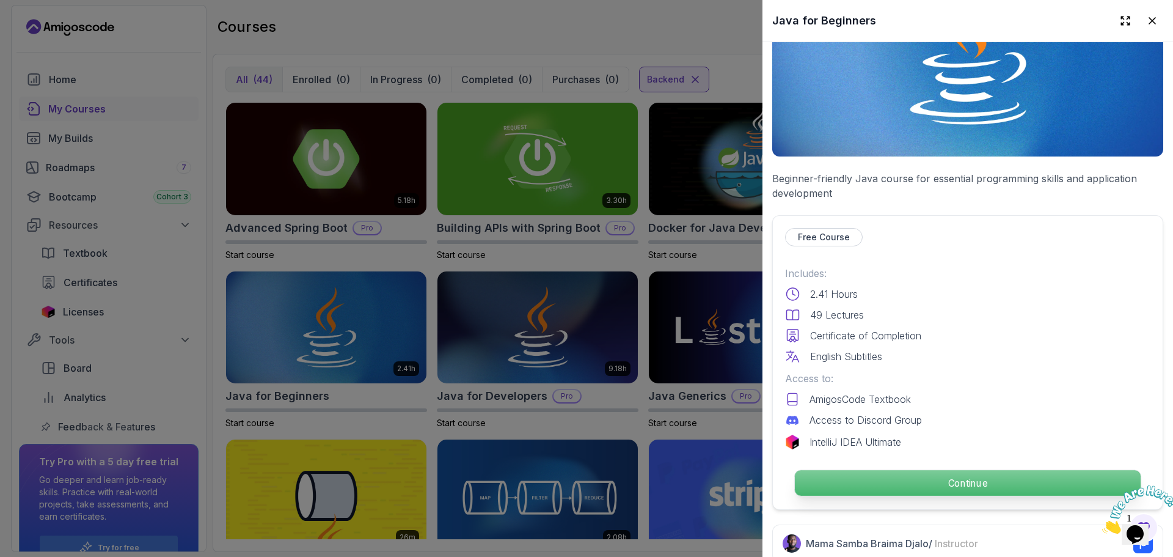
click at [931, 478] on p "Continue" at bounding box center [968, 483] width 346 height 26
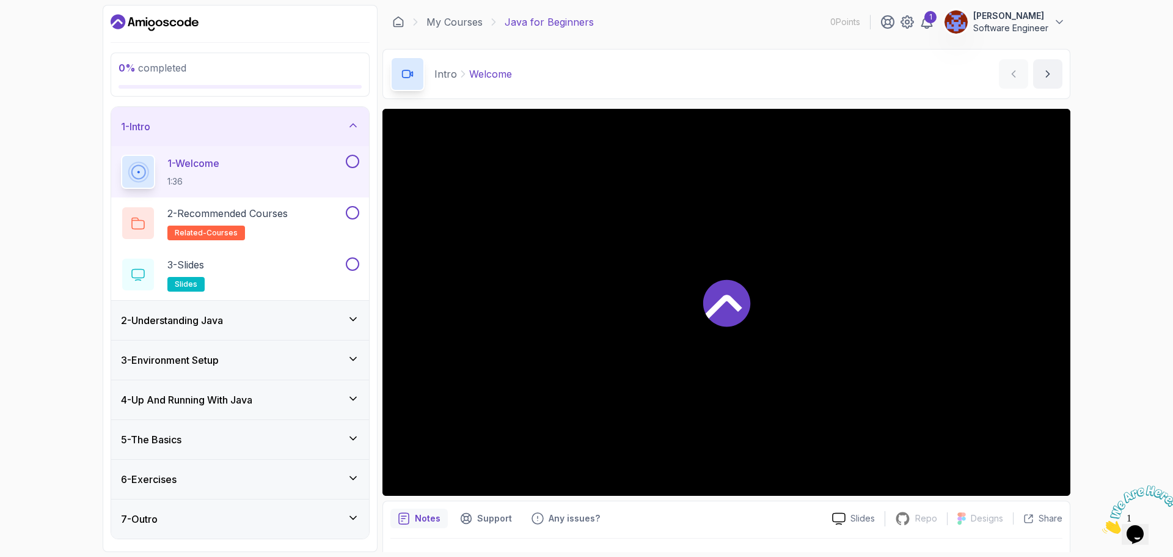
scroll to position [29, 0]
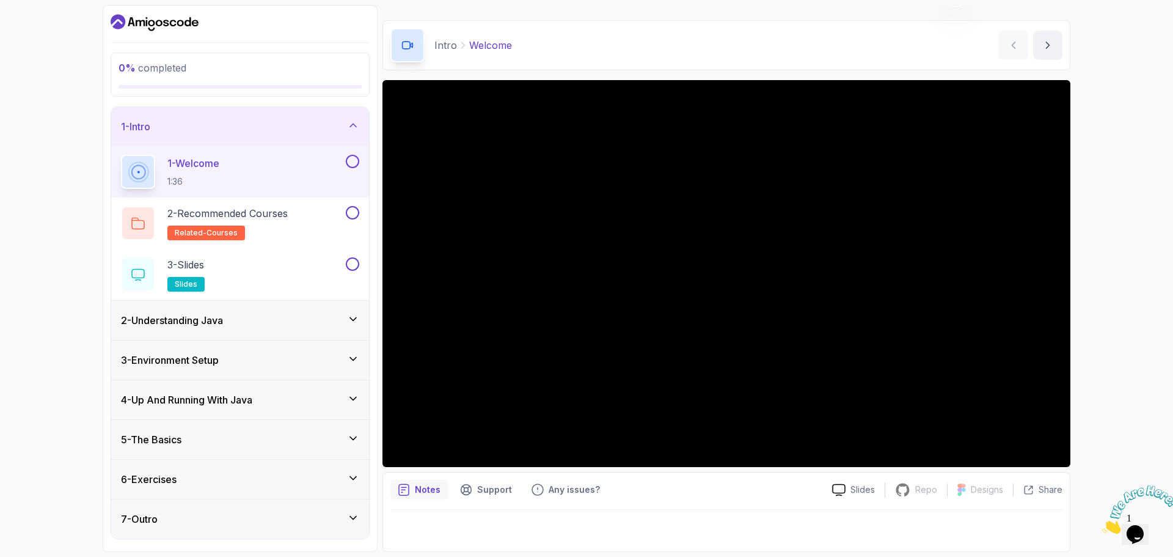
click at [1125, 277] on div "0 % completed 1 - Intro 1 - Welcome 1:36 2 - Recommended Courses related-course…" at bounding box center [586, 278] width 1173 height 557
click at [347, 433] on div "5 - The Basics" at bounding box center [240, 439] width 238 height 15
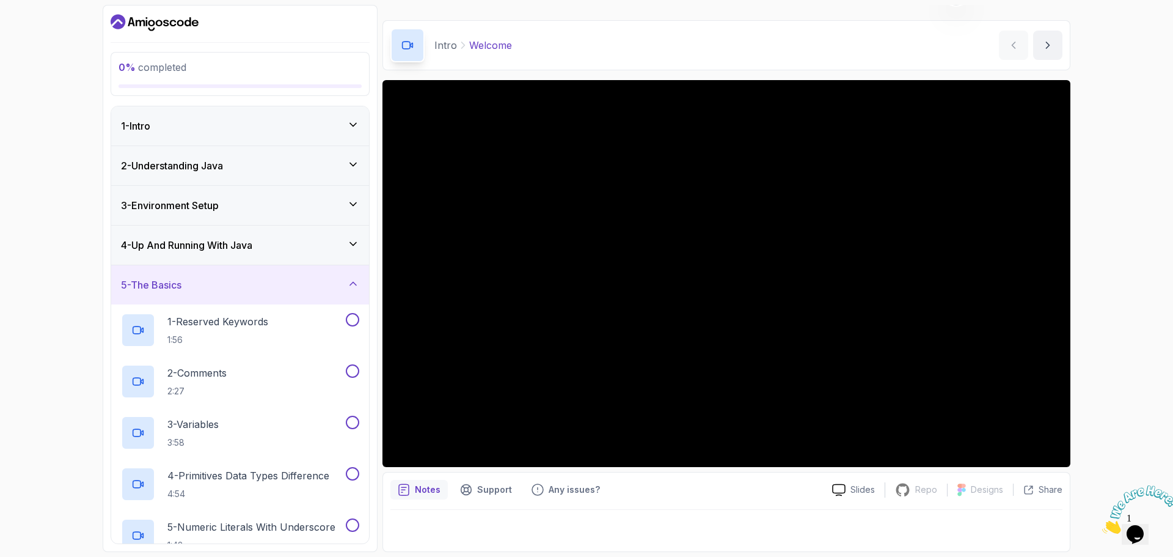
scroll to position [0, 0]
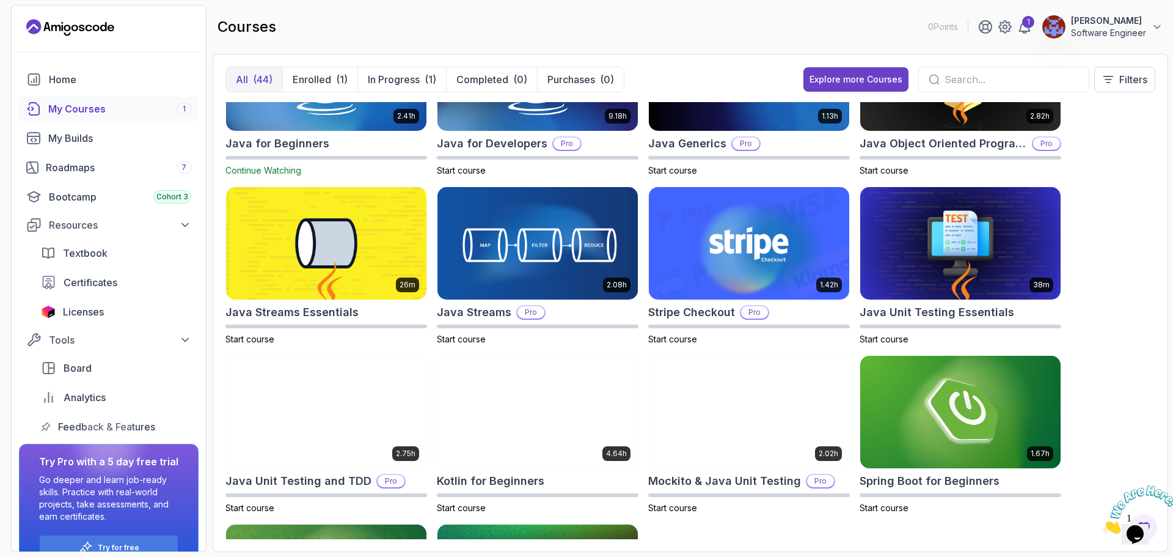
scroll to position [252, 0]
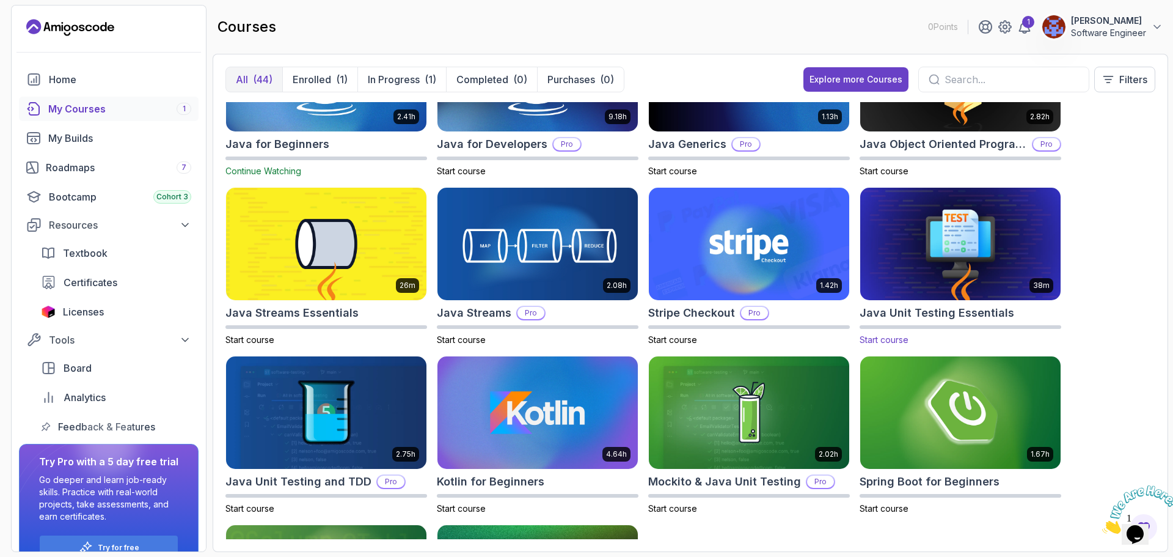
click at [960, 251] on img at bounding box center [961, 244] width 210 height 118
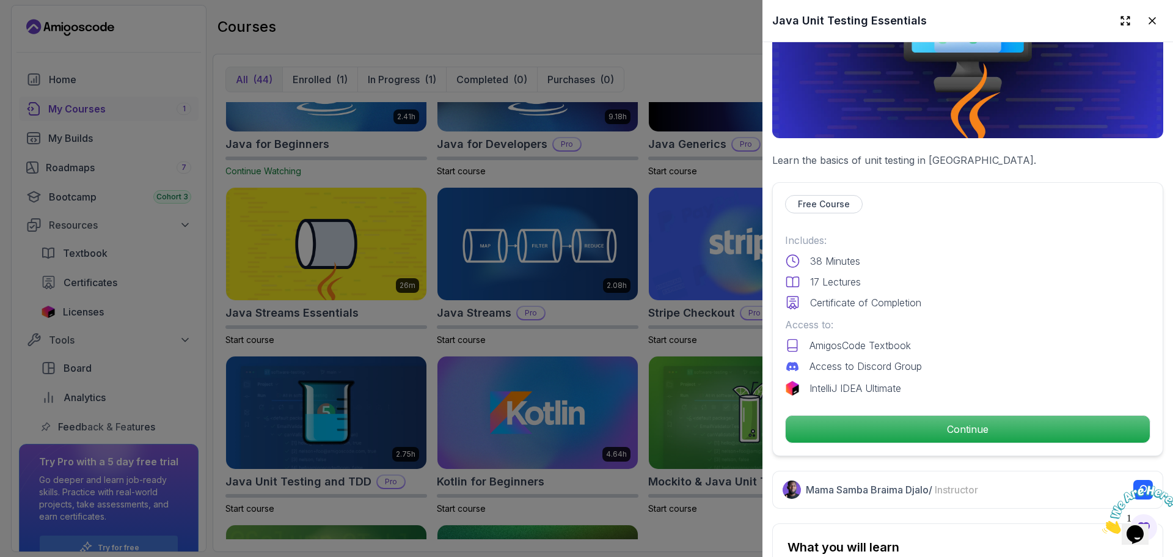
scroll to position [135, 0]
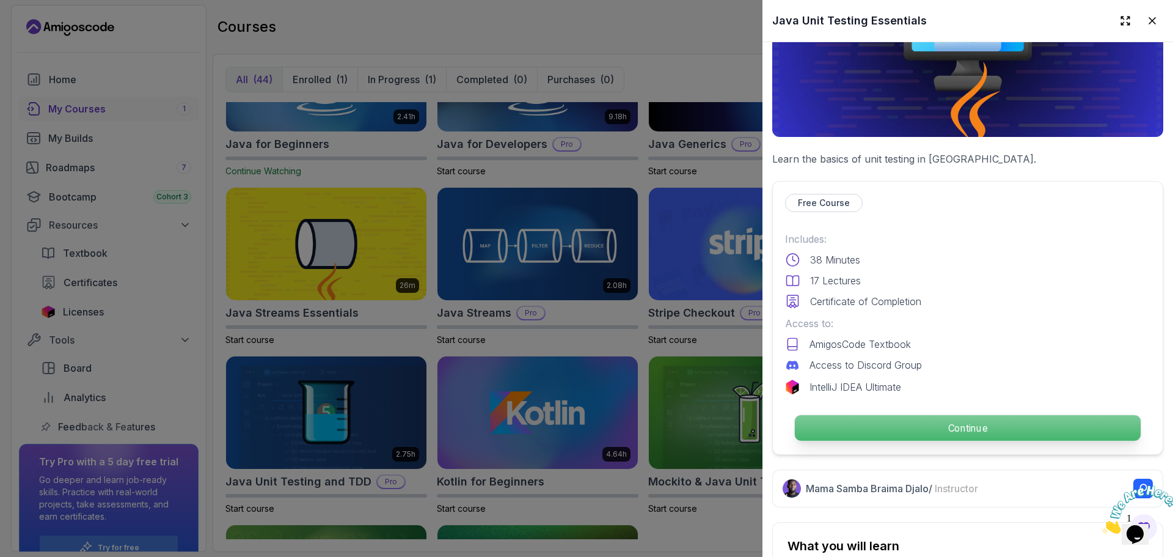
click at [959, 420] on p "Continue" at bounding box center [968, 428] width 346 height 26
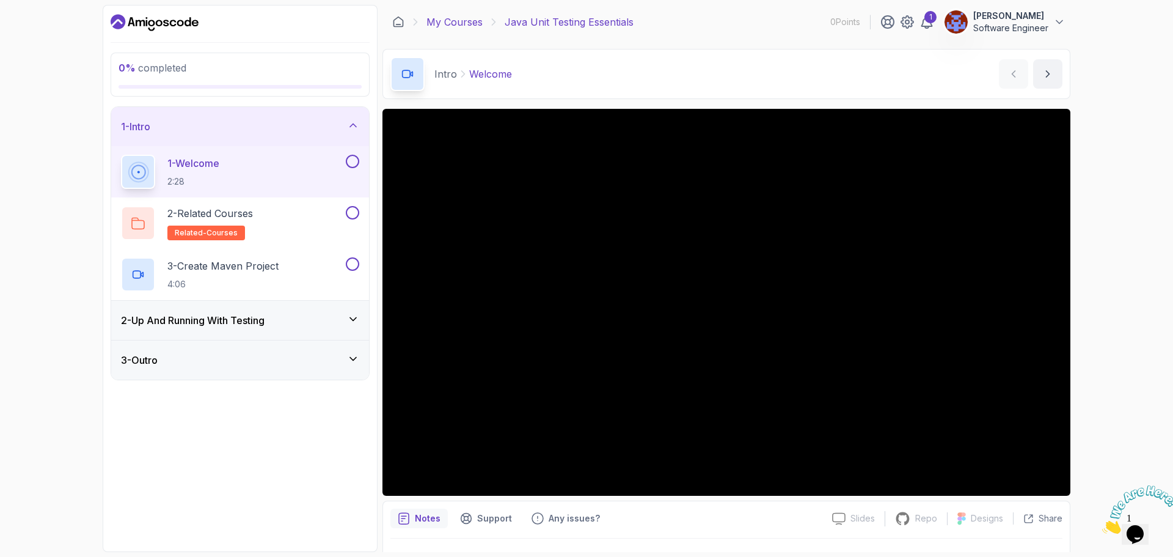
click at [453, 26] on link "My Courses" at bounding box center [455, 22] width 56 height 15
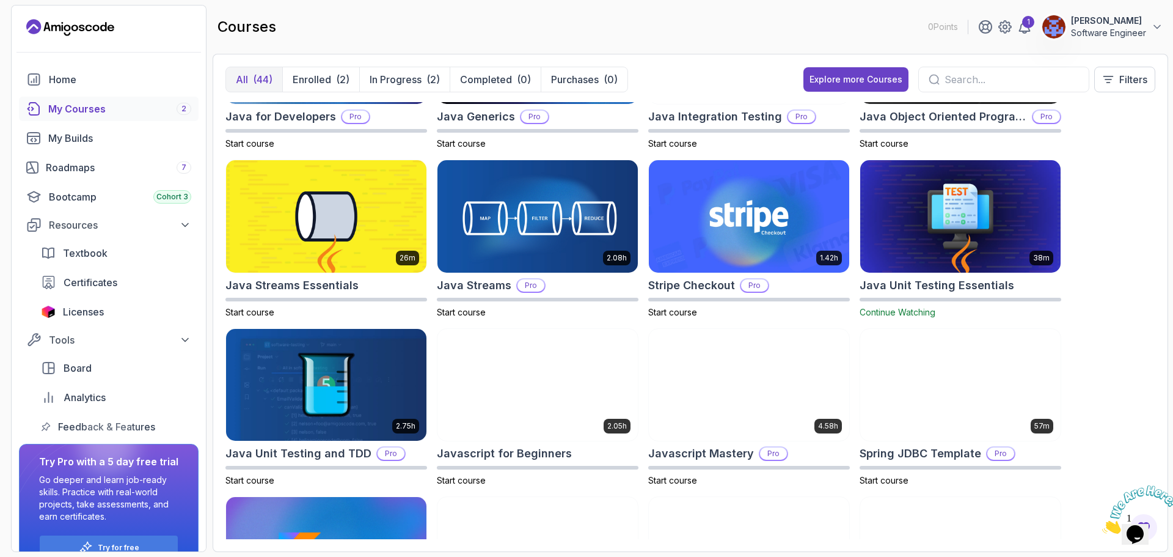
scroll to position [784, 0]
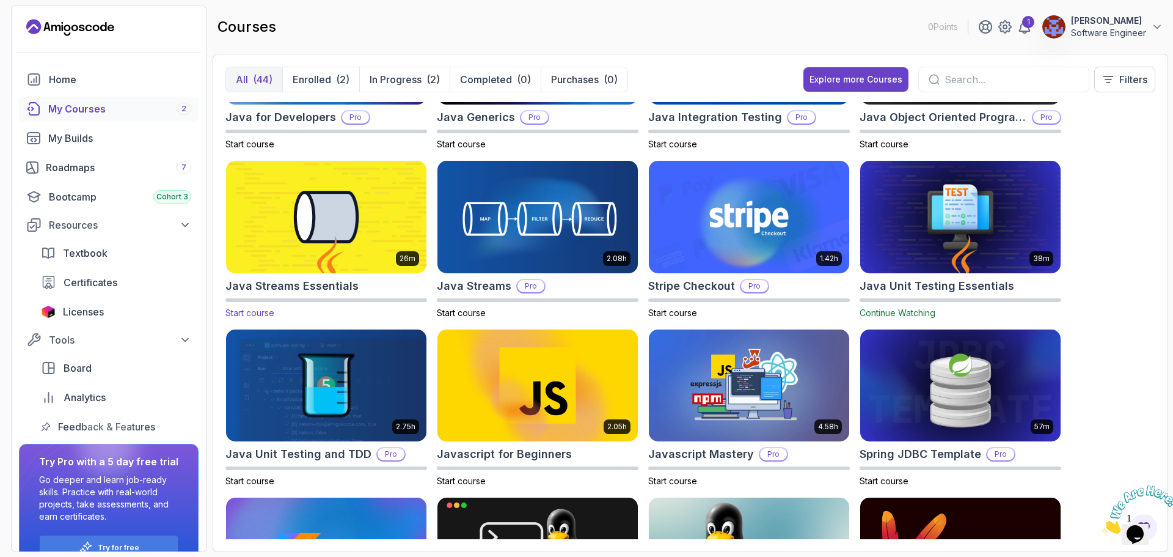
click at [321, 241] on img at bounding box center [326, 217] width 210 height 118
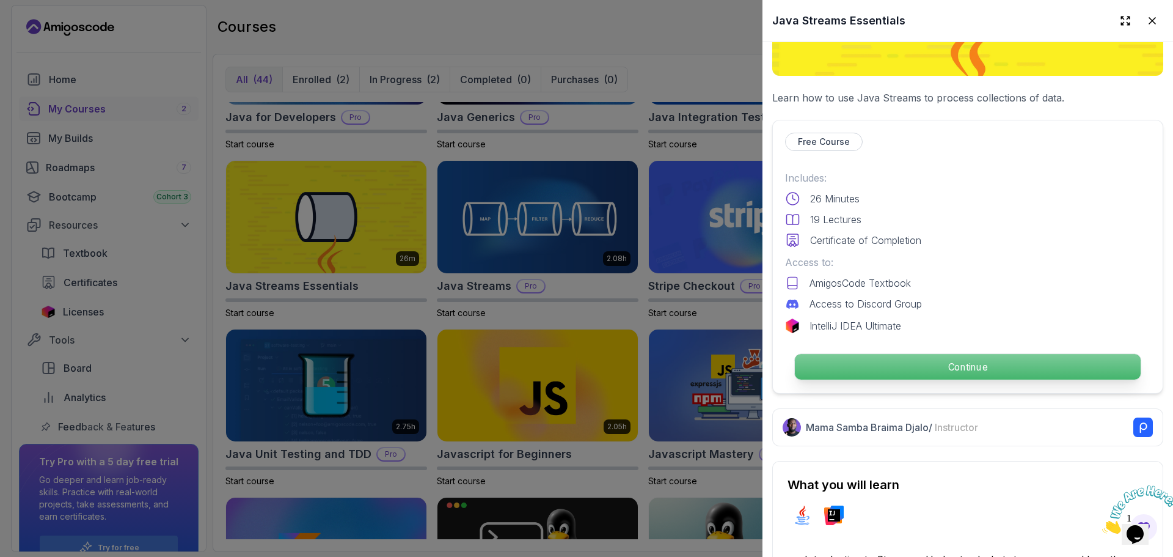
scroll to position [197, 0]
click at [922, 355] on p "Continue" at bounding box center [968, 366] width 346 height 26
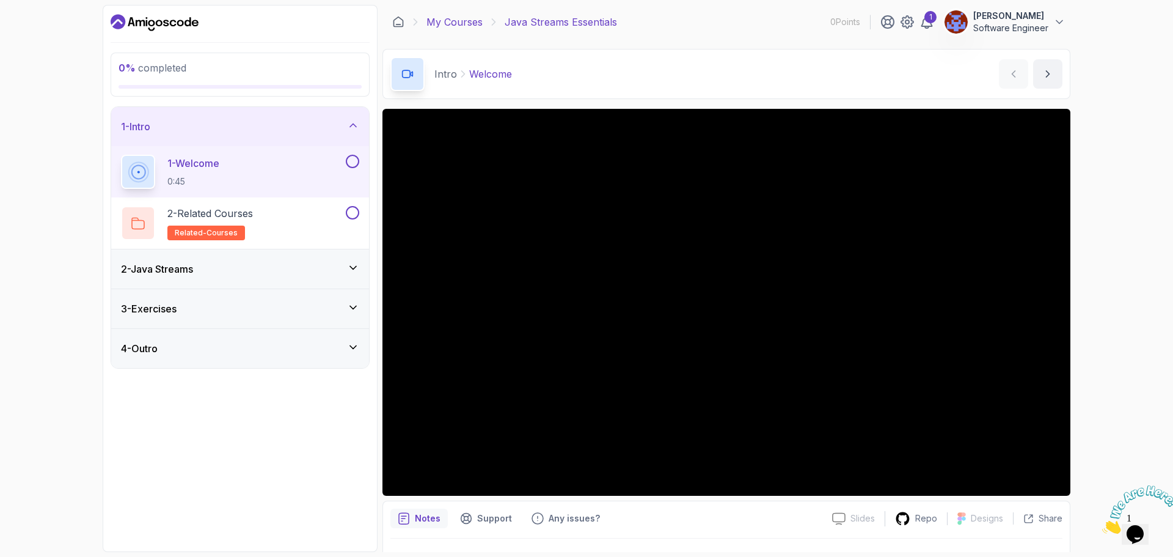
click at [451, 19] on link "My Courses" at bounding box center [455, 22] width 56 height 15
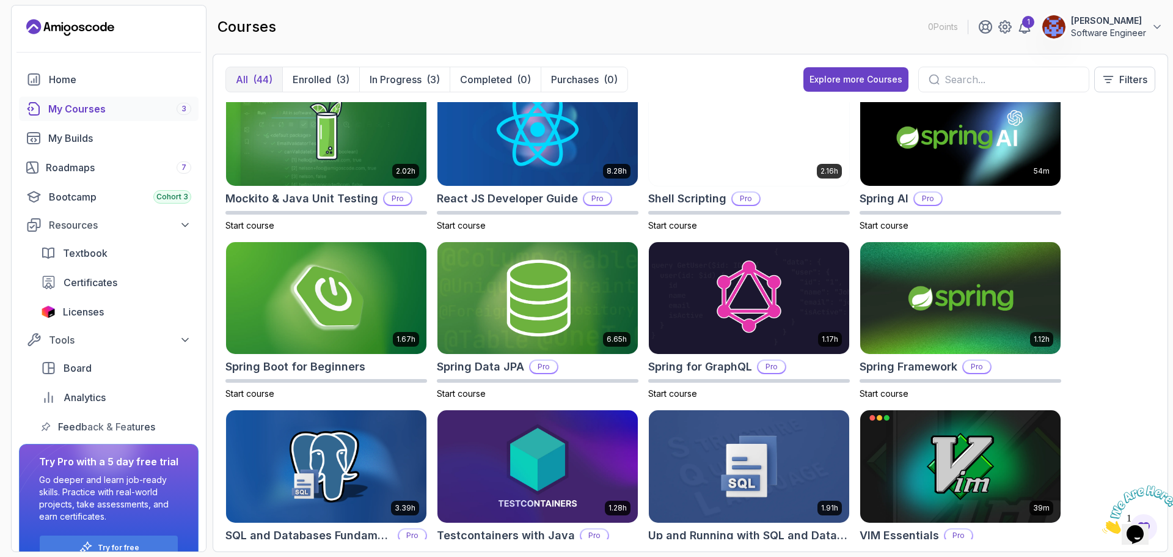
scroll to position [1421, 0]
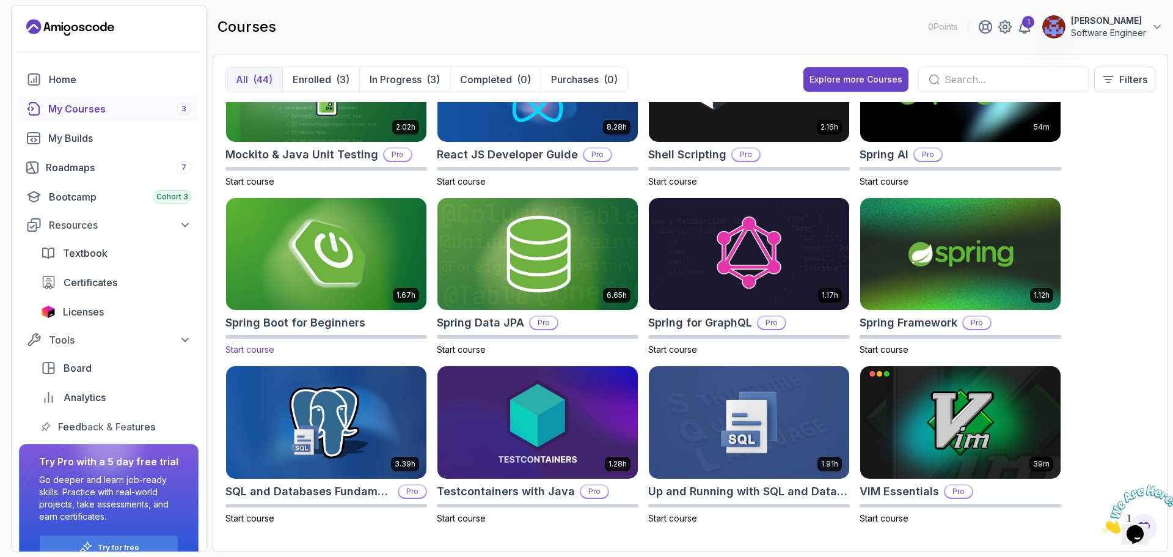
click at [337, 263] on img at bounding box center [326, 254] width 210 height 118
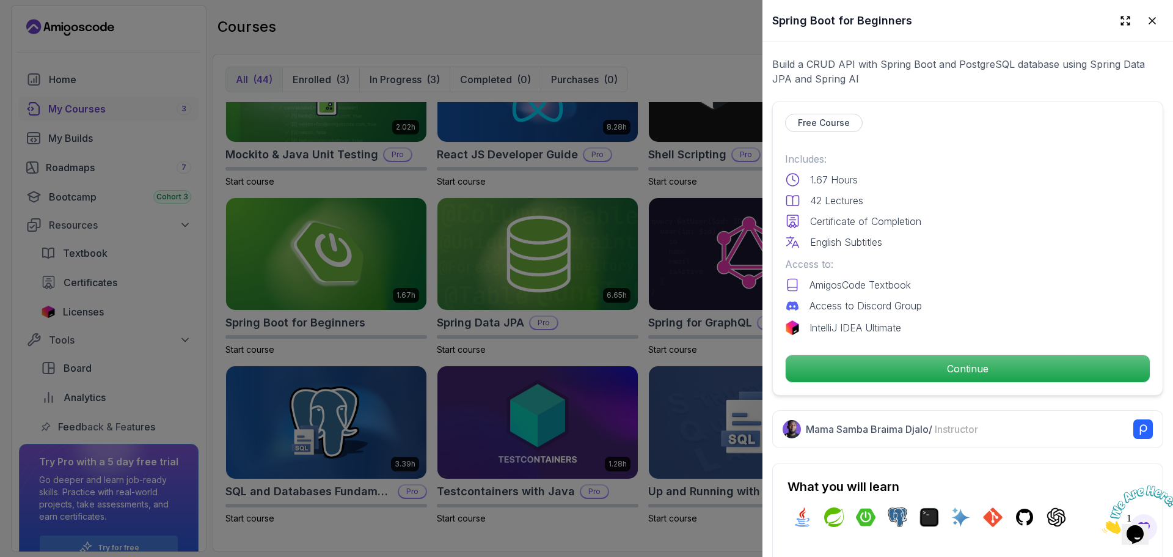
scroll to position [232, 0]
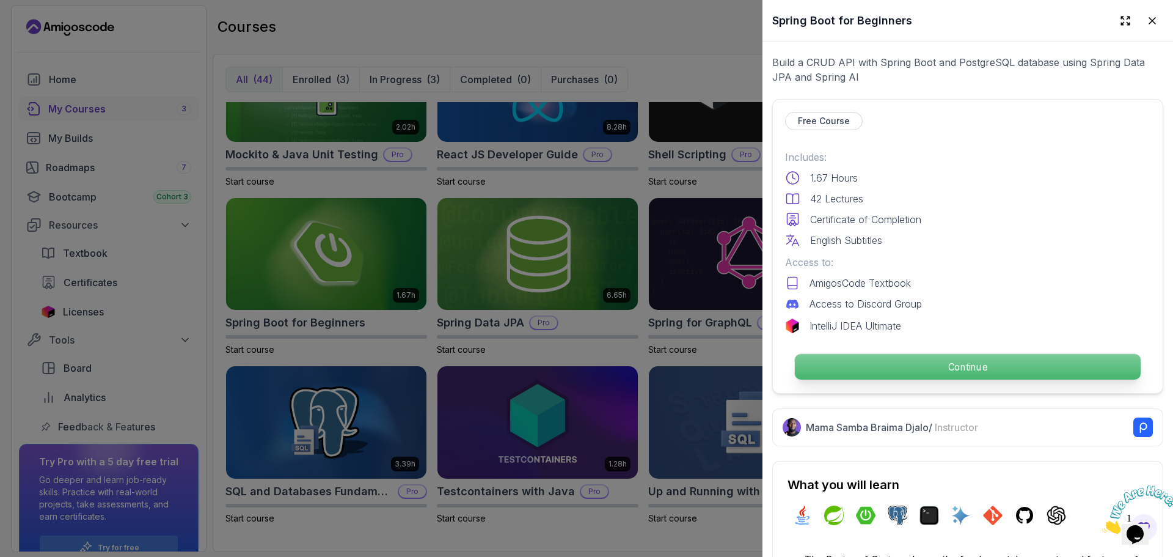
click at [939, 359] on p "Continue" at bounding box center [968, 367] width 346 height 26
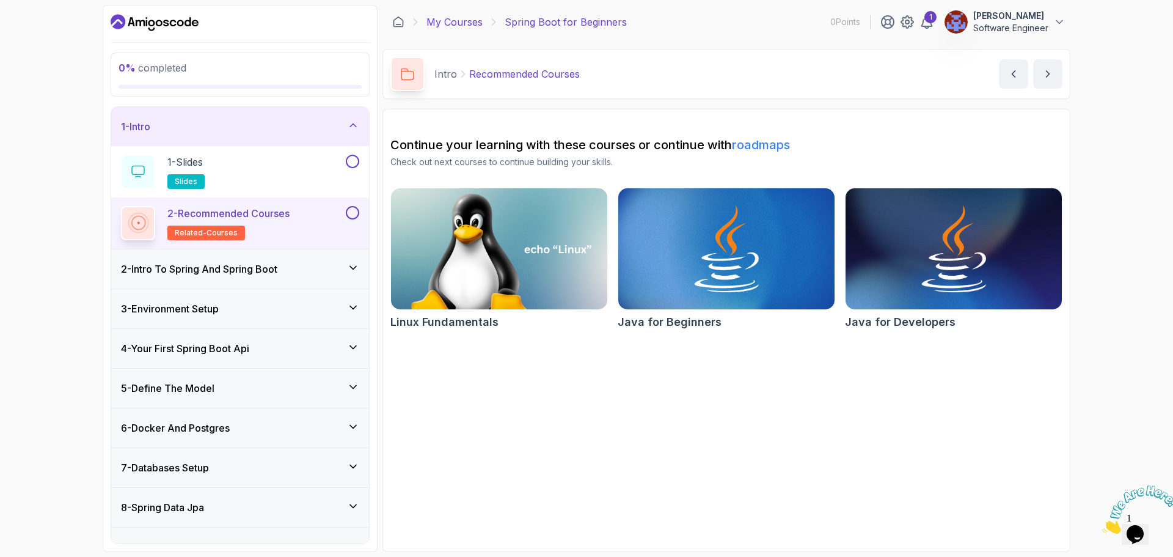
click at [458, 17] on link "My Courses" at bounding box center [455, 22] width 56 height 15
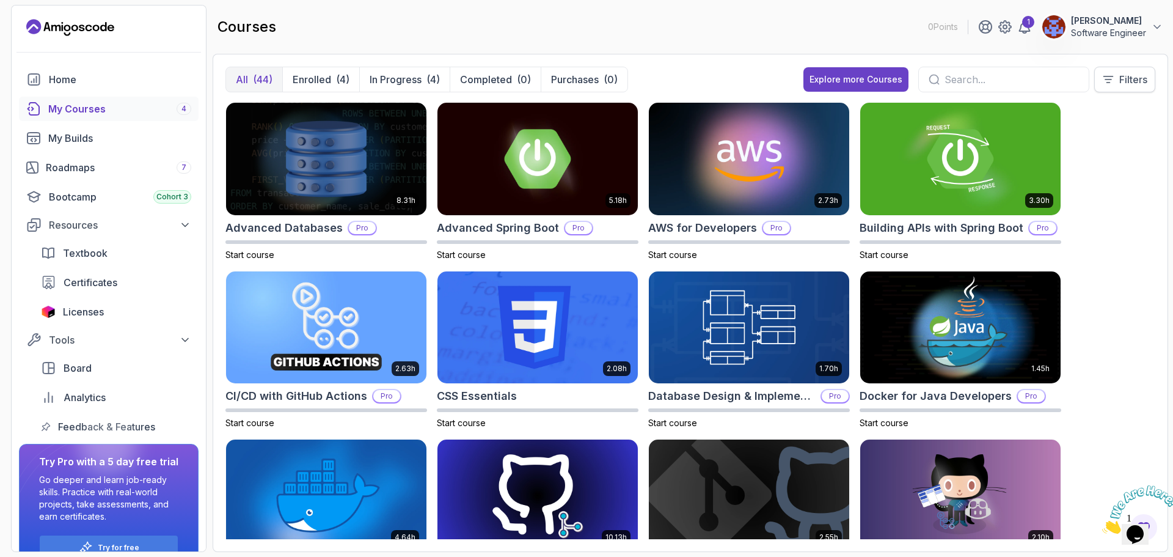
click at [1123, 83] on p "Filters" at bounding box center [1134, 79] width 28 height 15
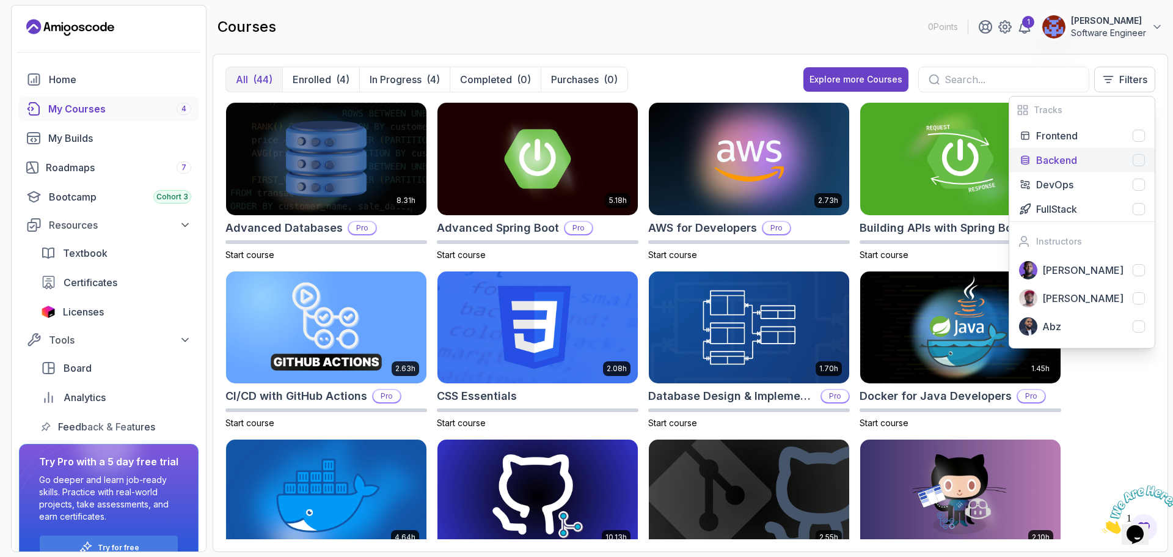
click at [1109, 158] on div "Backend" at bounding box center [1091, 160] width 109 height 15
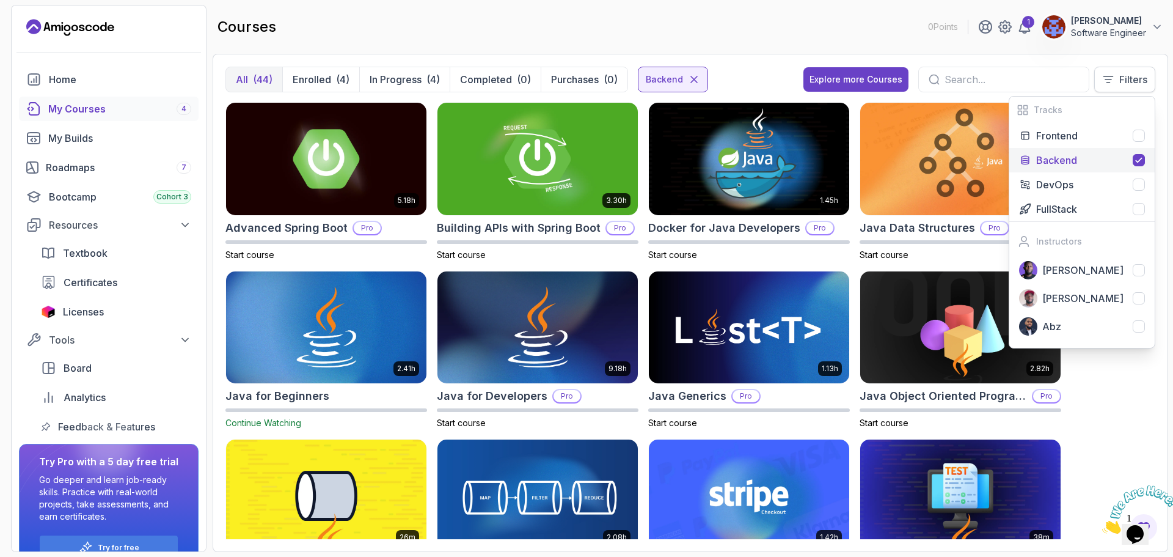
click at [1131, 84] on p "Filters" at bounding box center [1134, 79] width 28 height 15
